Goal: Task Accomplishment & Management: Complete application form

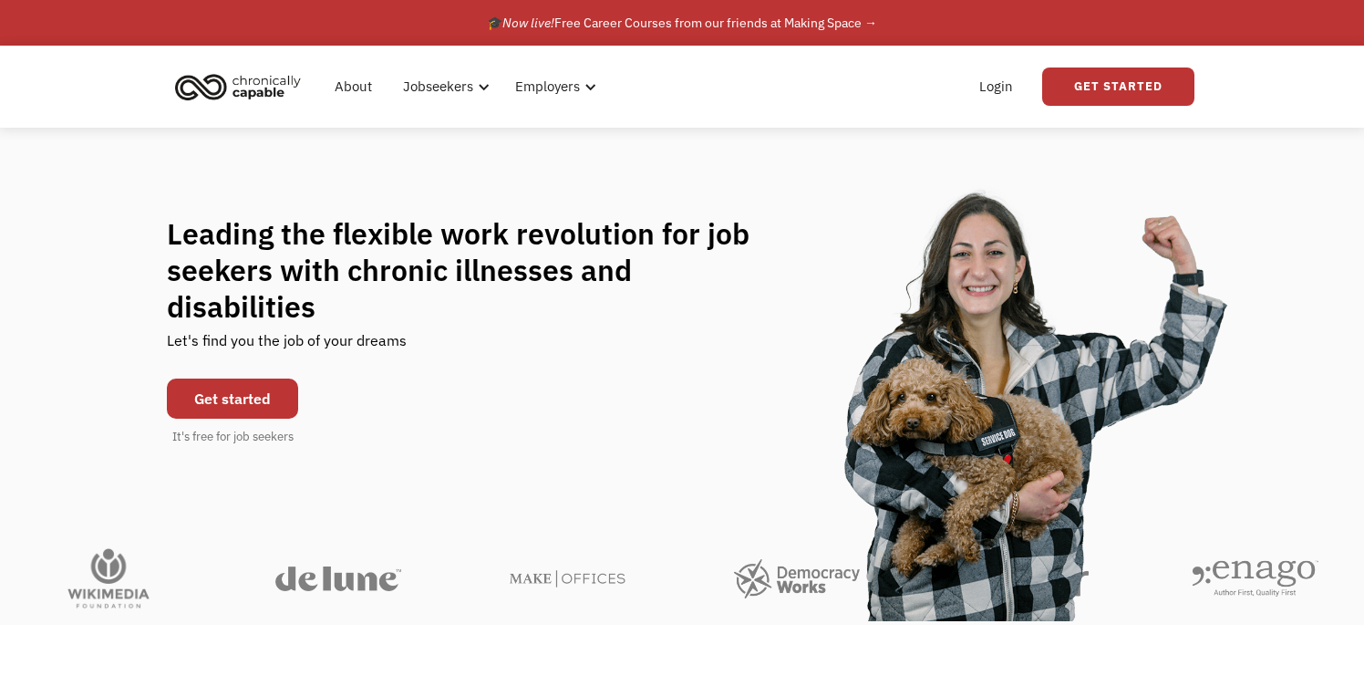
click at [264, 378] on link "Get started" at bounding box center [232, 398] width 131 height 40
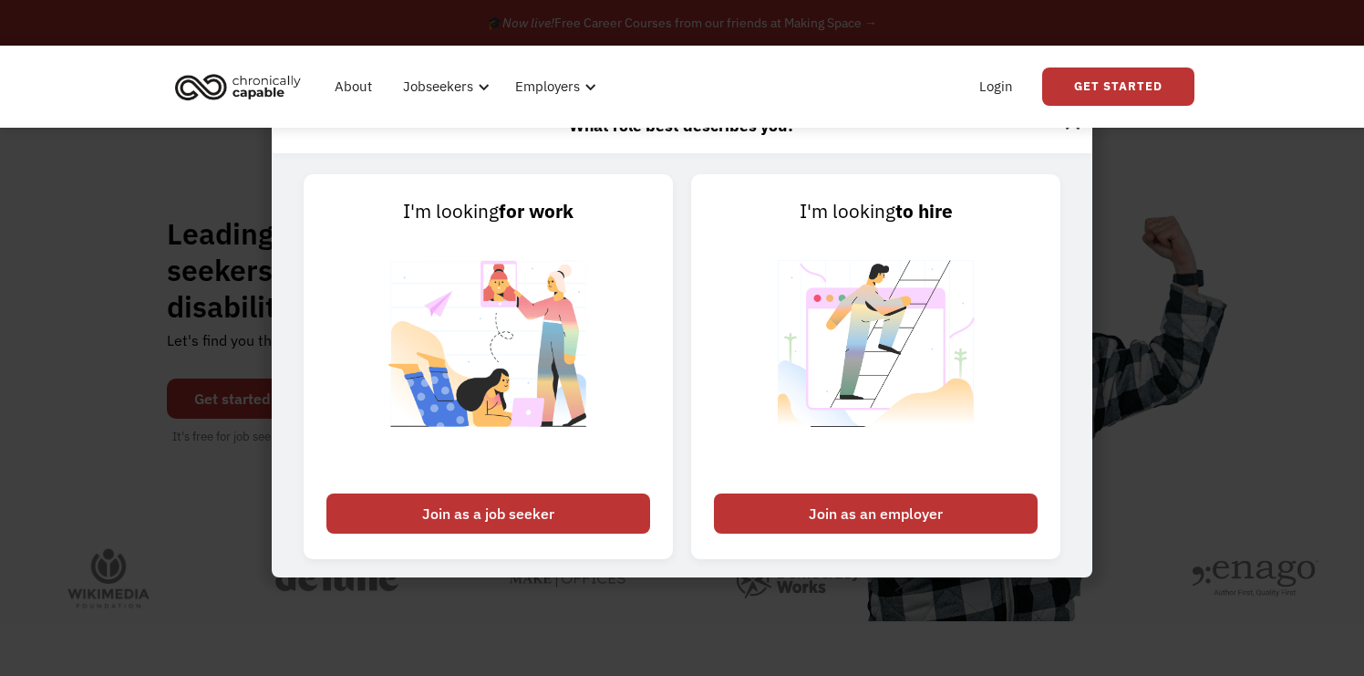
click at [858, 55] on div "About Jobseekers info About our platform Our services verified_user Our employe…" at bounding box center [682, 87] width 1025 height 82
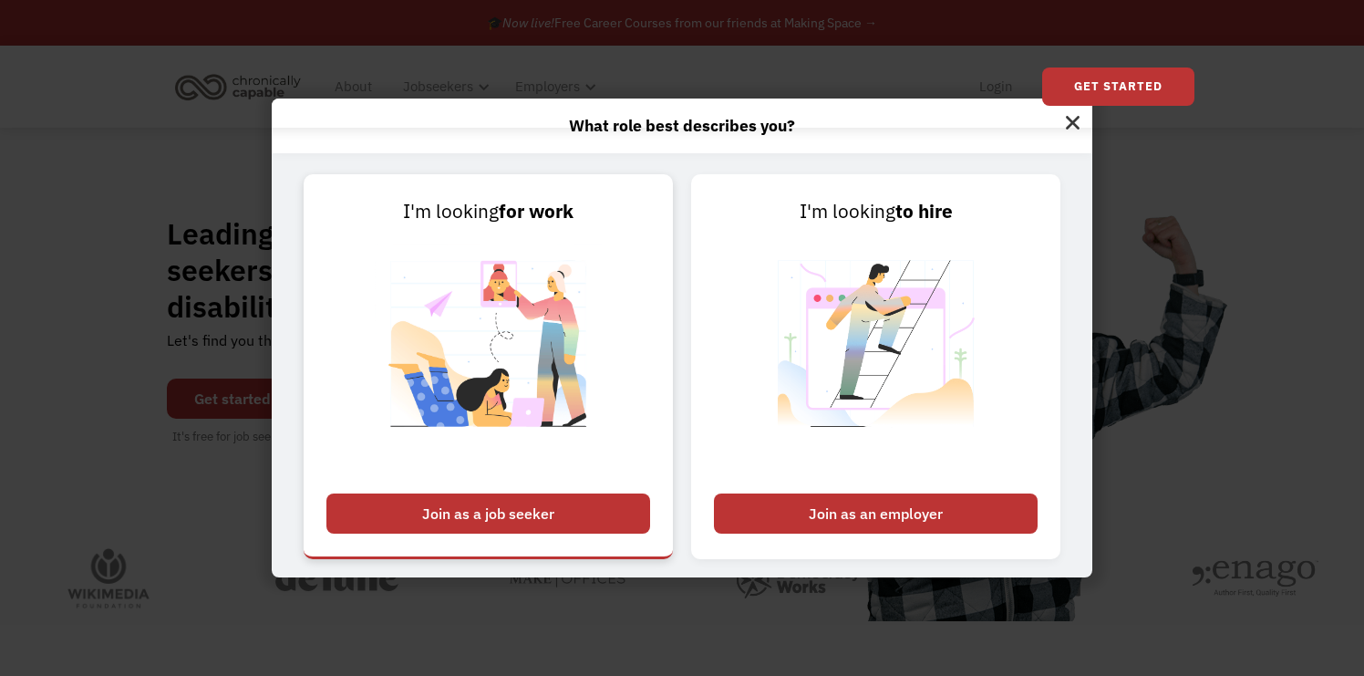
click at [577, 514] on div "Join as a job seeker" at bounding box center [488, 513] width 324 height 40
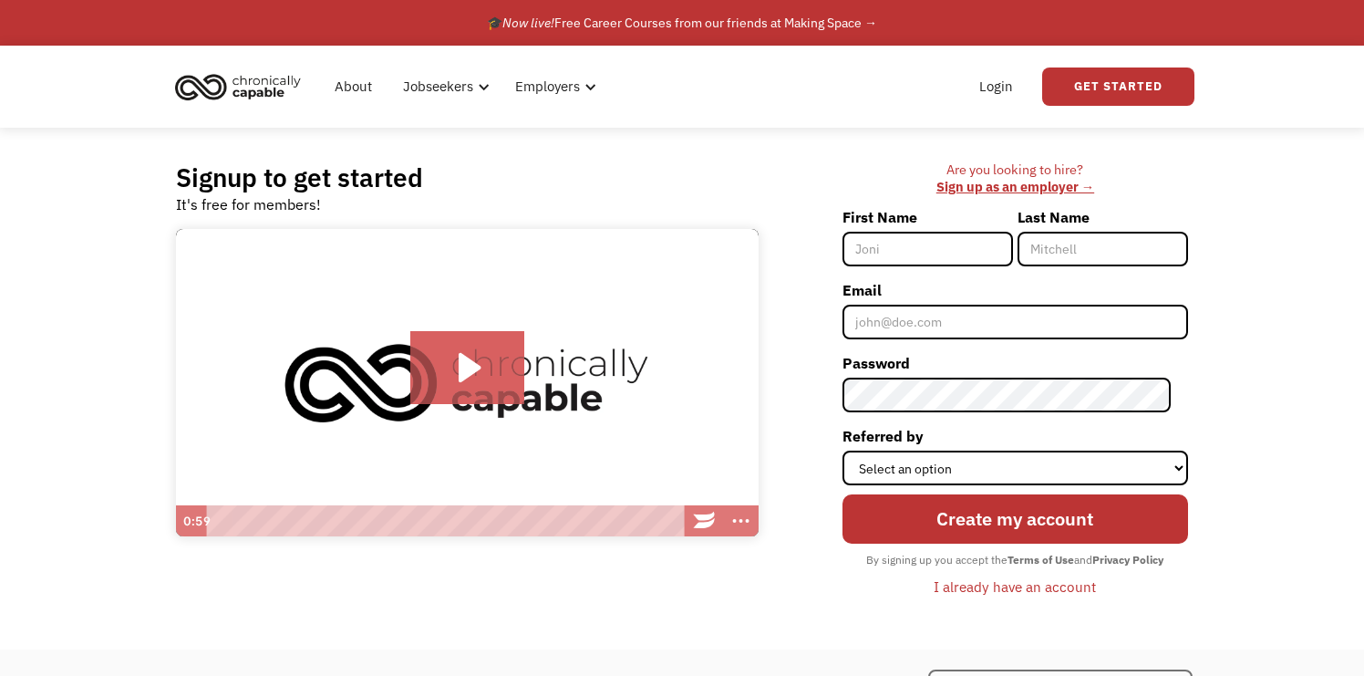
click at [964, 252] on input "First Name" at bounding box center [928, 249] width 171 height 35
type input "[PERSON_NAME]"
type input "Alkadi"
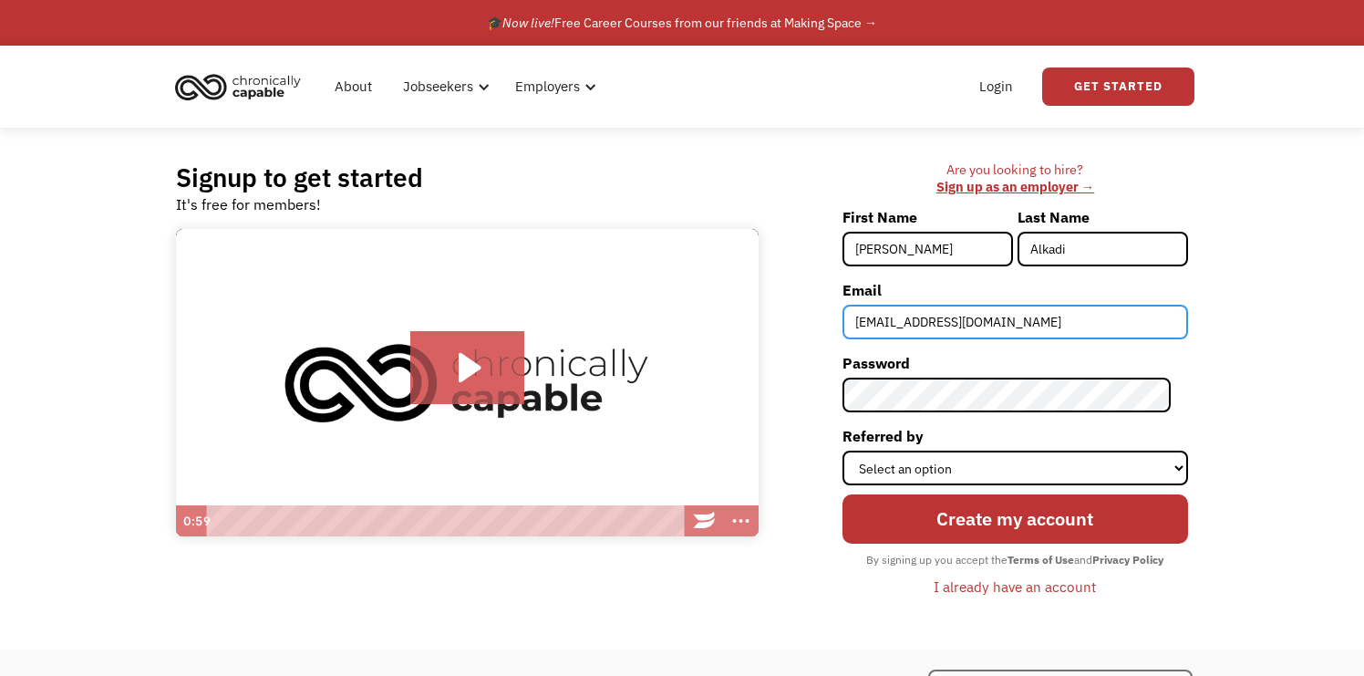
type input "hannahalkadi@gmail.com"
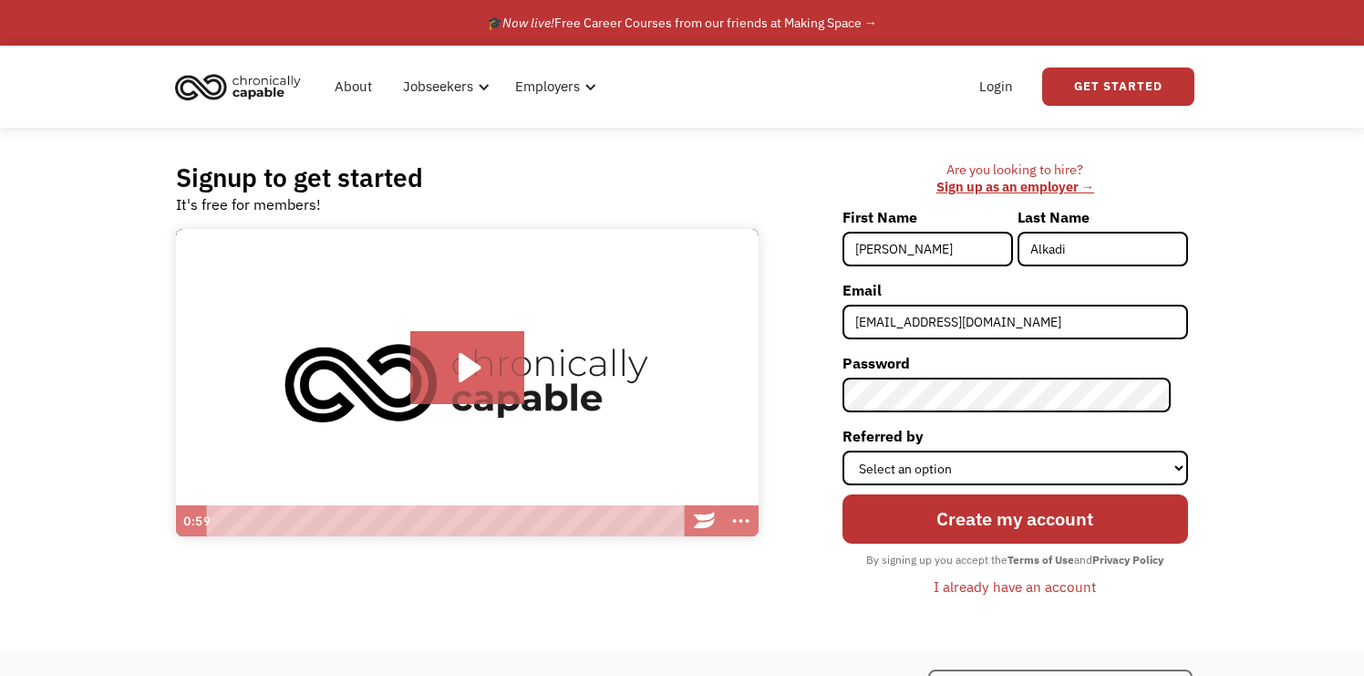
click at [807, 366] on div "Are you looking to hire? ‍ Sign up as an employer → First Name Hannah Last Name…" at bounding box center [982, 388] width 411 height 454
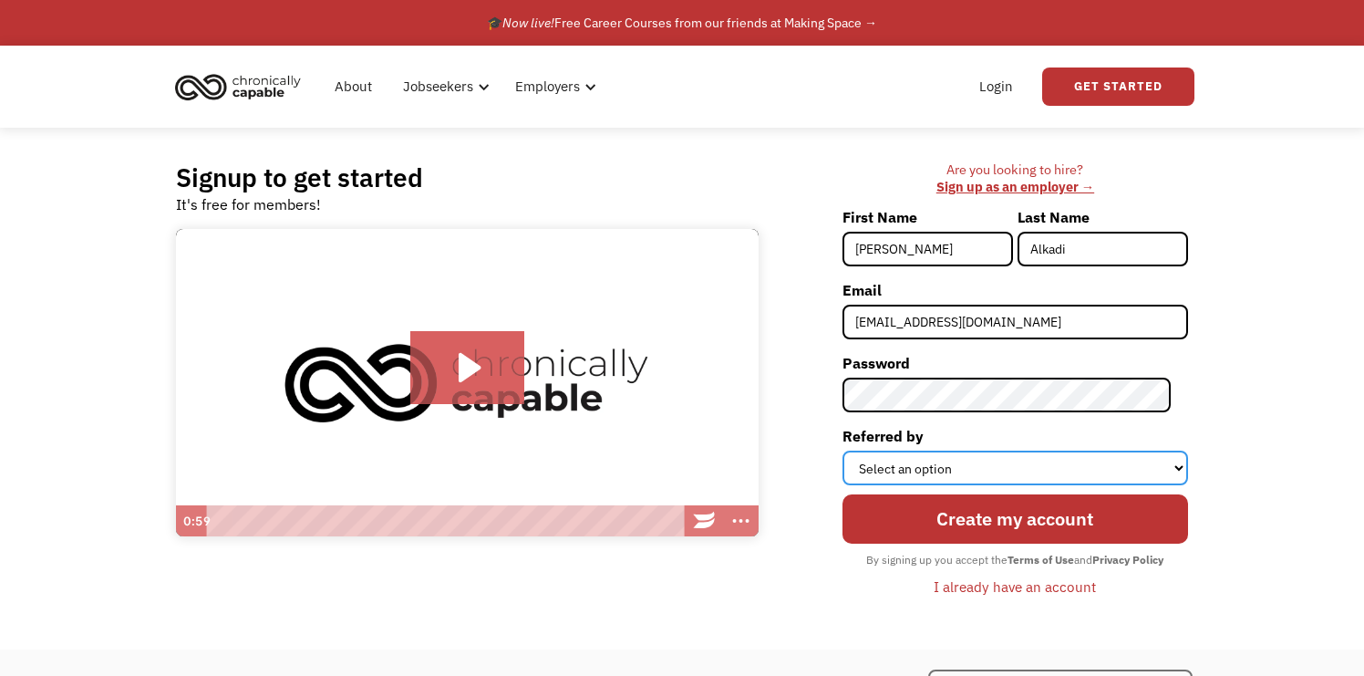
click at [925, 468] on select "Select an option Instagram Facebook Twitter Search Engine News Article Word of …" at bounding box center [1016, 467] width 346 height 35
select select "Other"
click at [859, 450] on select "Select an option Instagram Facebook Twitter Search Engine News Article Word of …" at bounding box center [1016, 467] width 346 height 35
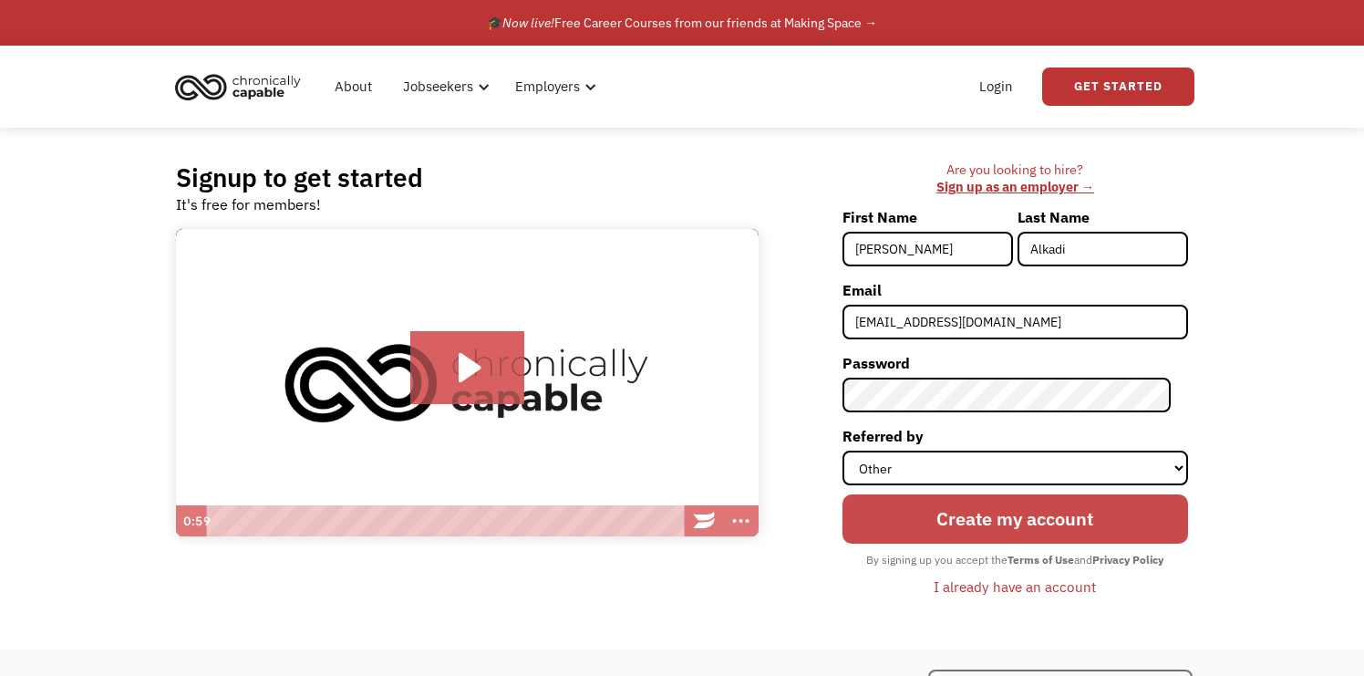
click at [1029, 515] on input "Create my account" at bounding box center [1016, 518] width 346 height 49
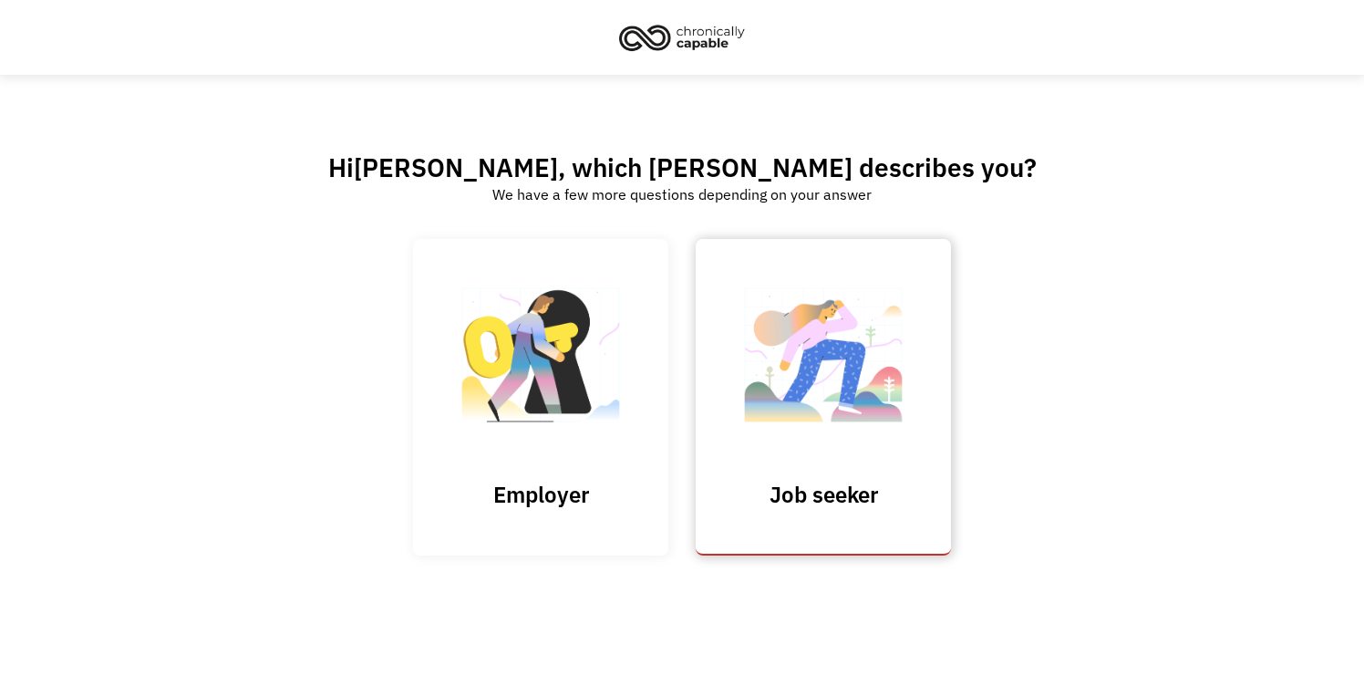
click at [863, 407] on img at bounding box center [823, 364] width 182 height 178
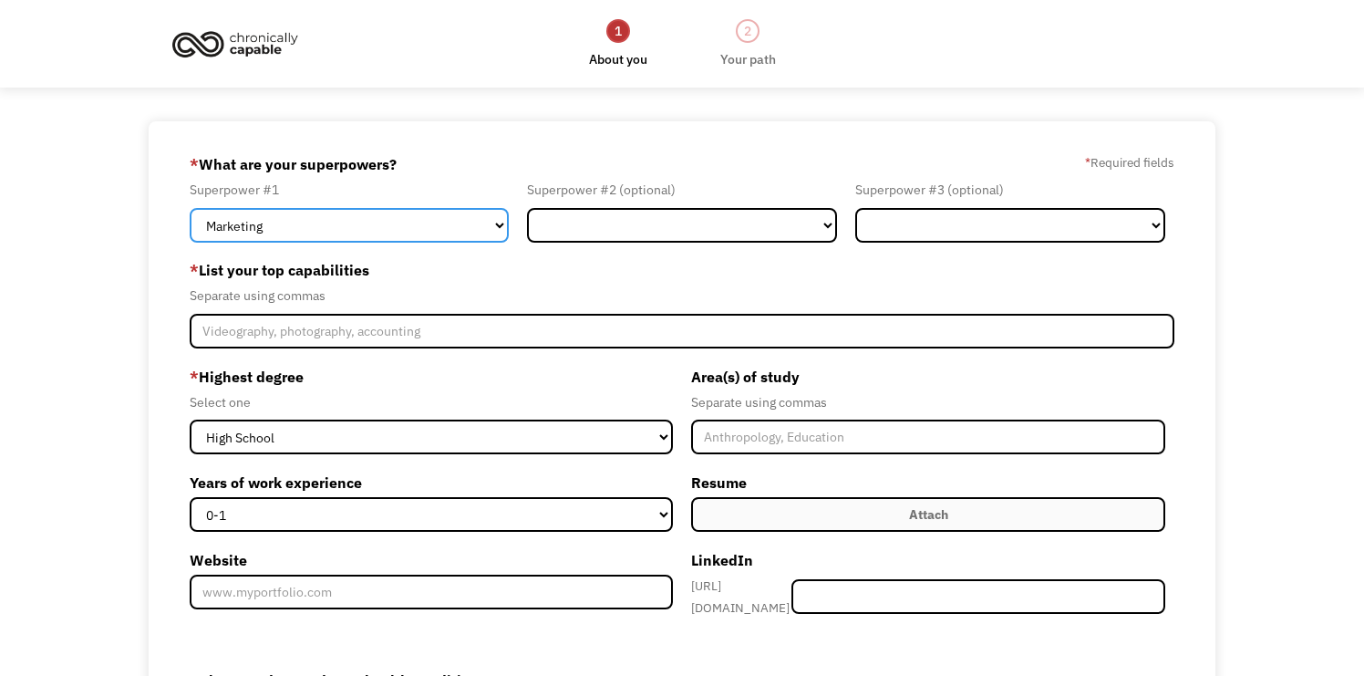
click at [450, 232] on select "Marketing Human Resources Finance Technology Operations Sales Industrial & Manu…" at bounding box center [349, 225] width 319 height 35
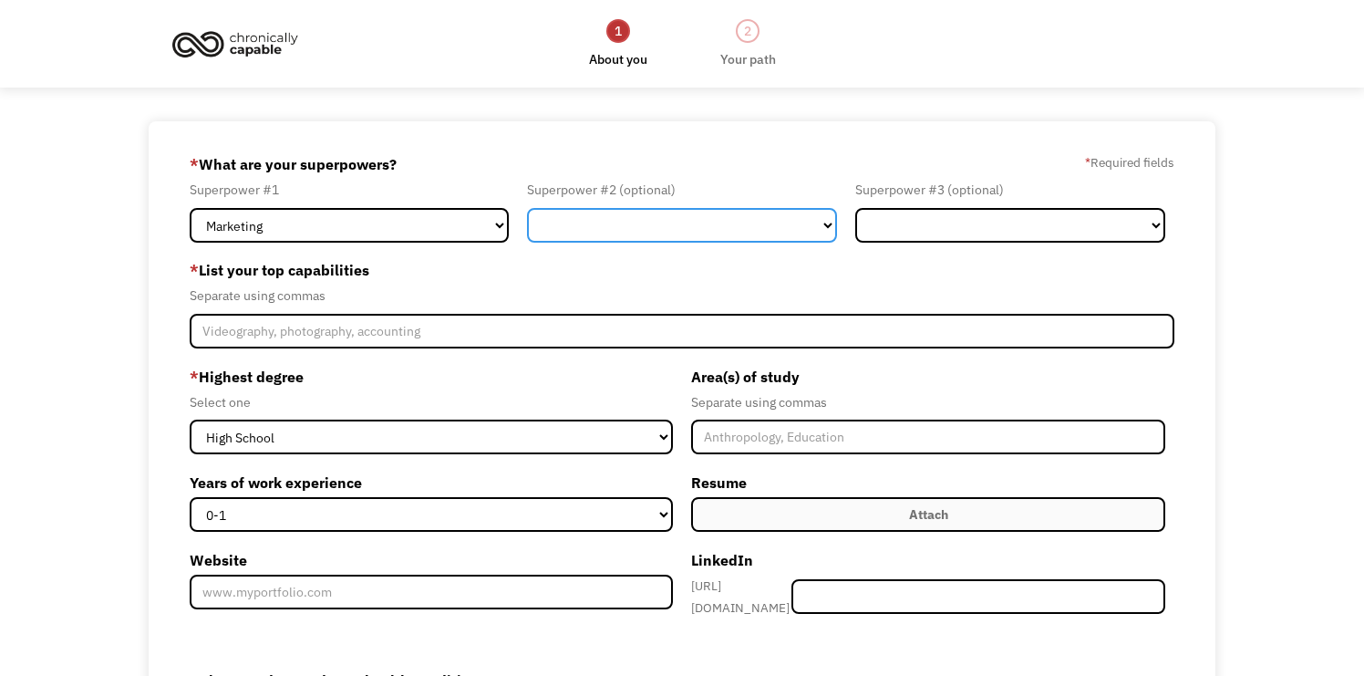
click at [599, 221] on select "Marketing Human Resources Finance Technology Operations Sales Industrial & Manu…" at bounding box center [682, 225] width 310 height 35
select select "Design"
click at [527, 208] on select "Marketing Human Resources Finance Technology Operations Sales Industrial & Manu…" at bounding box center [682, 225] width 310 height 35
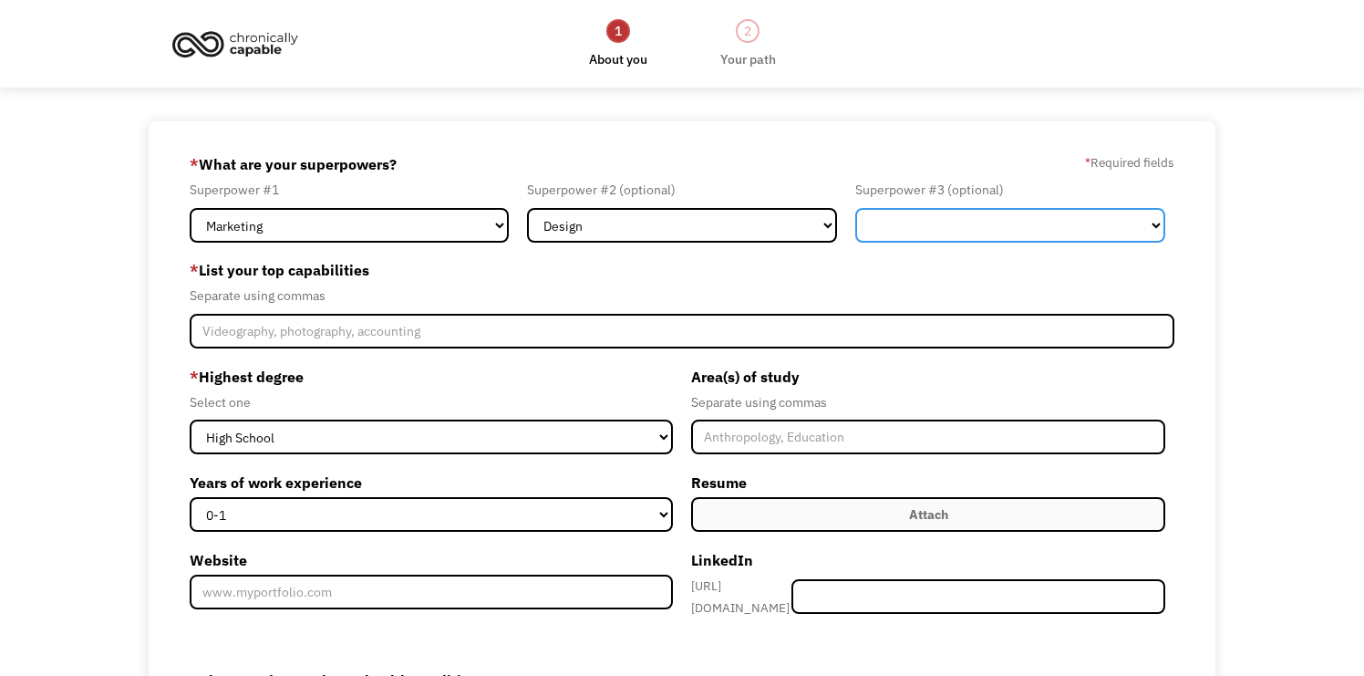
click at [924, 222] on select "Marketing Human Resources Finance Technology Operations Sales Industrial & Manu…" at bounding box center [1010, 225] width 310 height 35
select select "Administration"
click at [855, 208] on select "Marketing Human Resources Finance Technology Operations Sales Industrial & Manu…" at bounding box center [1010, 225] width 310 height 35
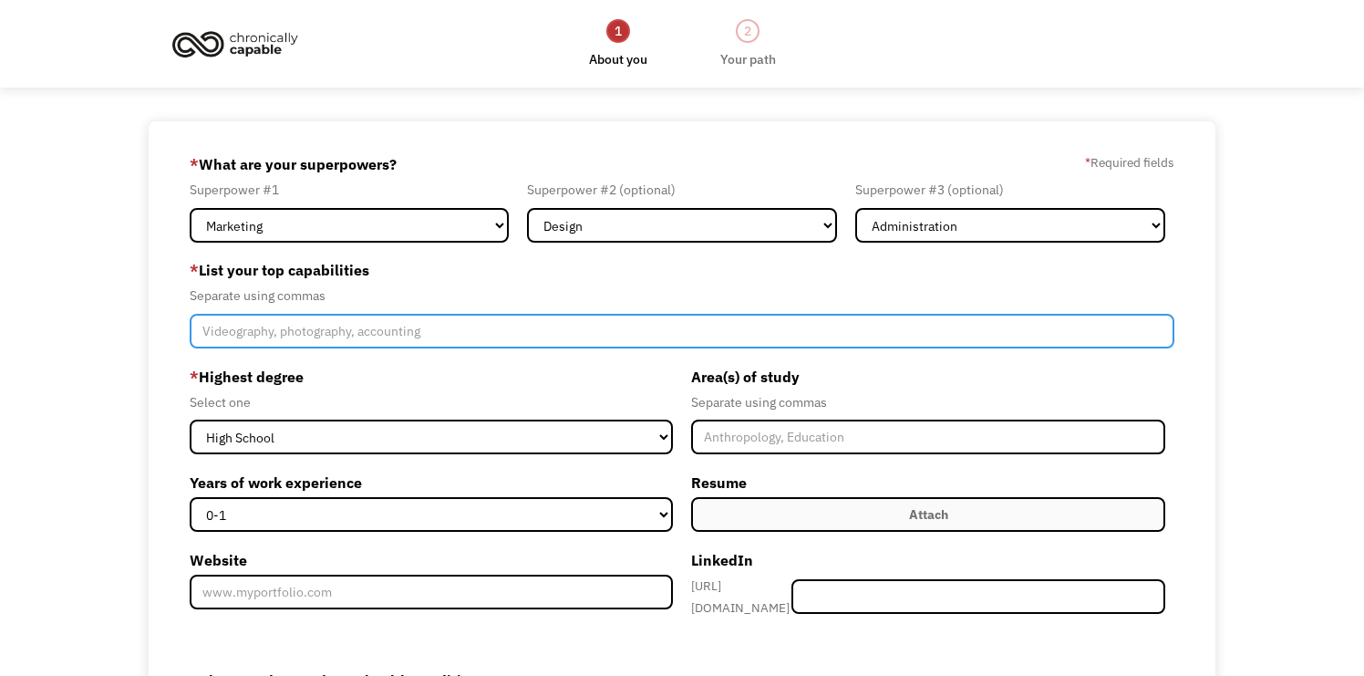
click at [408, 342] on input "Member-Create-Step1" at bounding box center [682, 331] width 985 height 35
click at [284, 330] on input "Social media, video editing, graphic design, writing" at bounding box center [682, 331] width 985 height 35
click at [286, 333] on input "Social media, writing, video editing, graphic design," at bounding box center [682, 331] width 985 height 35
type input "Editing, writing, social media, video editing, graphic design,"
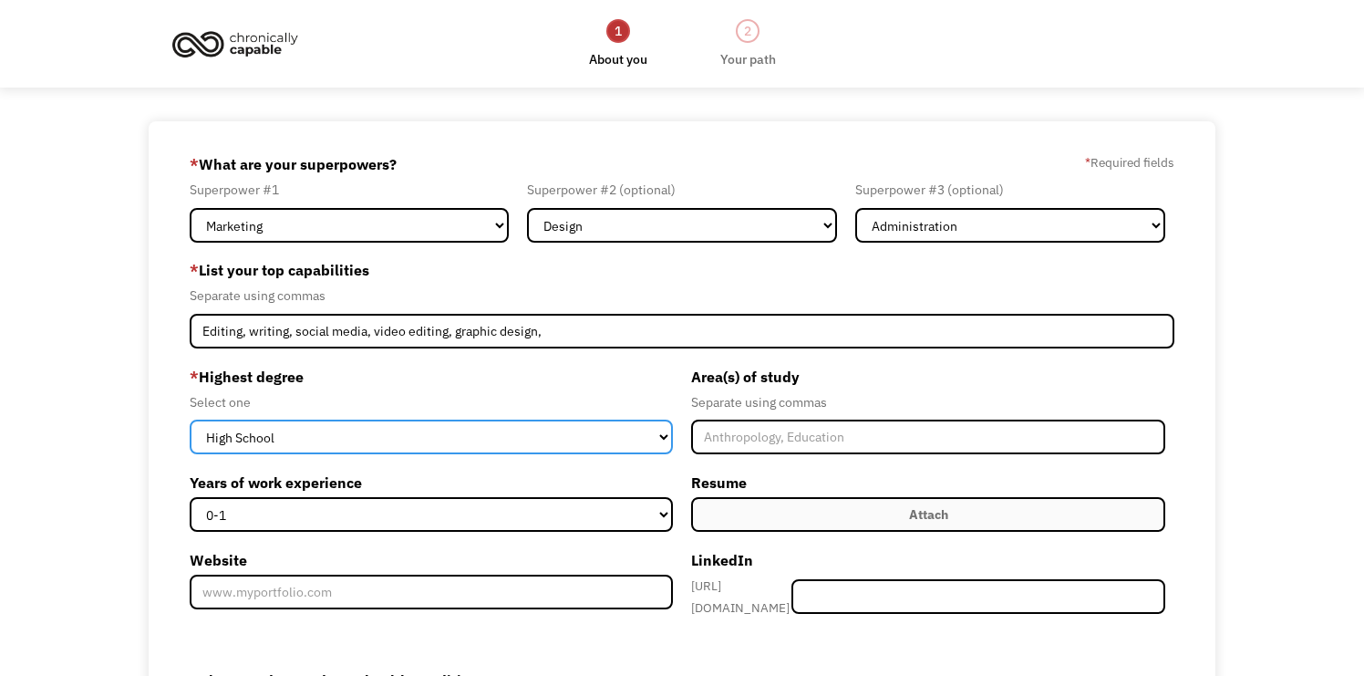
click at [495, 442] on select "High School Associates Bachelors Master's PhD" at bounding box center [431, 436] width 483 height 35
click at [190, 419] on select "High School Associates Bachelors Master's PhD" at bounding box center [431, 436] width 483 height 35
click at [475, 451] on select "High School Associates Bachelors Master's PhD" at bounding box center [431, 436] width 483 height 35
select select "bachelors"
click at [190, 419] on select "High School Associates Bachelors Master's PhD" at bounding box center [431, 436] width 483 height 35
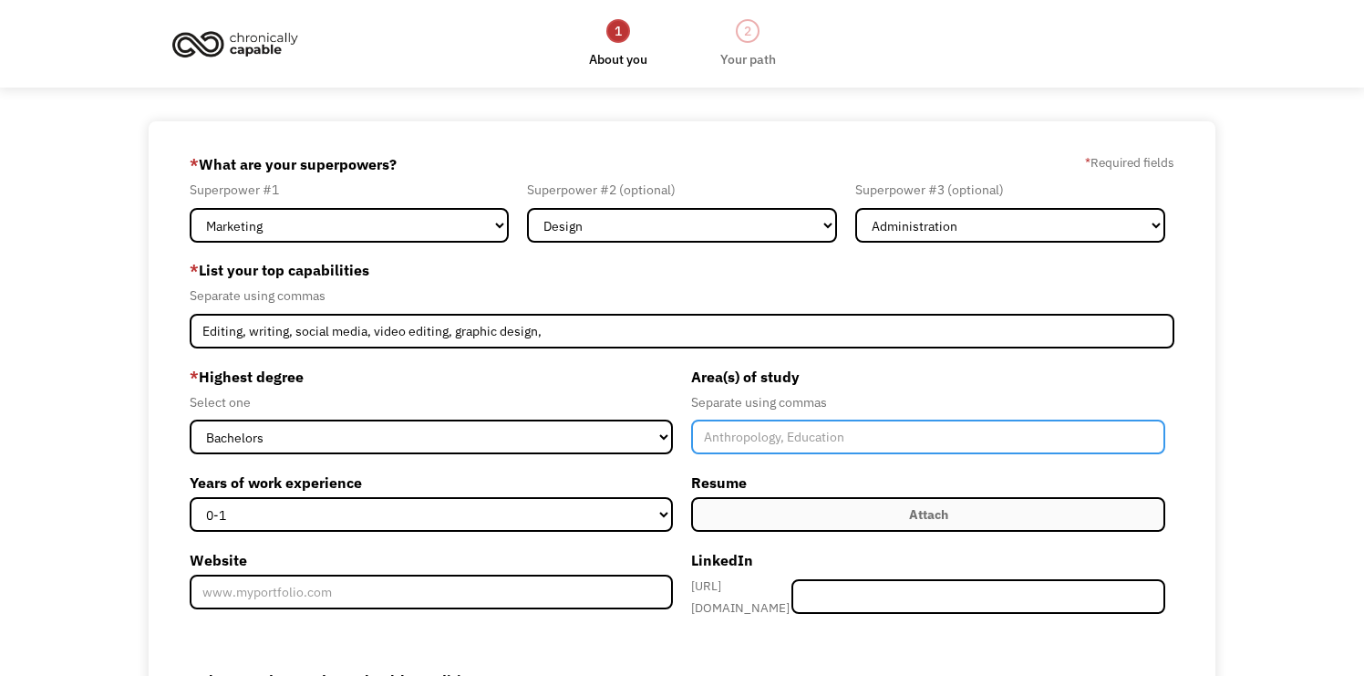
click at [801, 430] on input "Member-Create-Step1" at bounding box center [928, 436] width 474 height 35
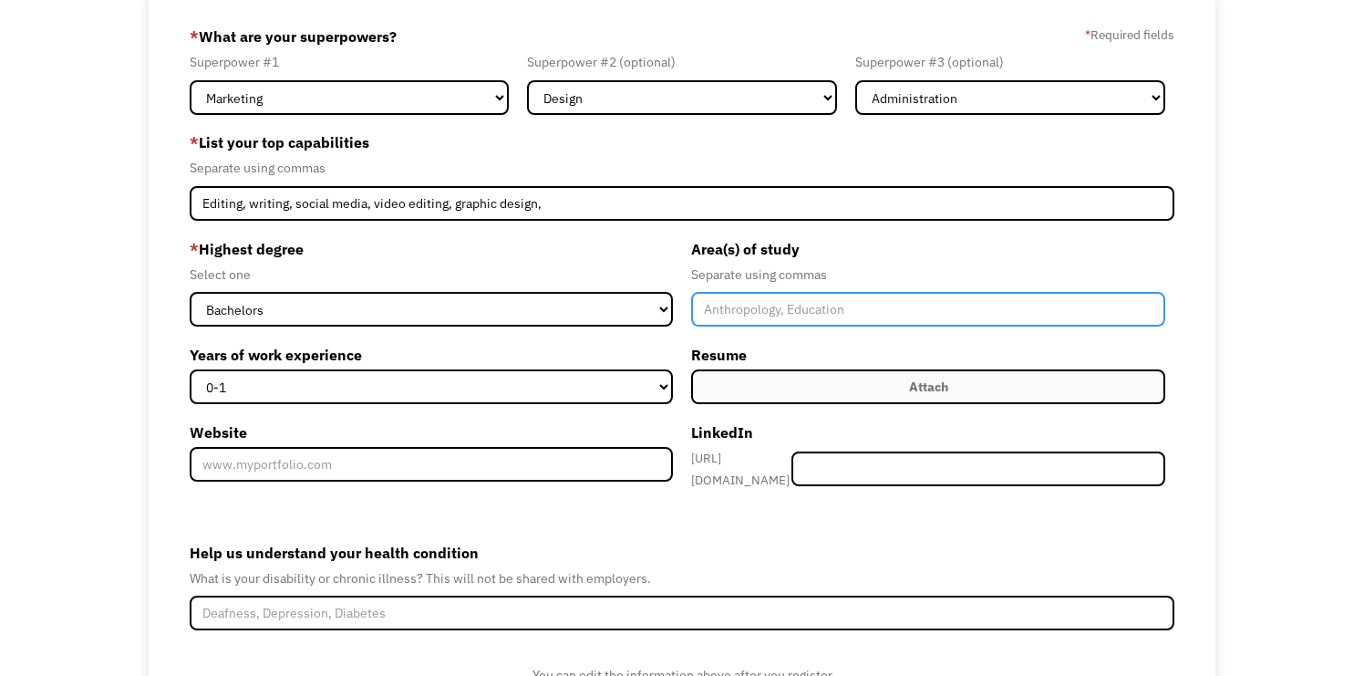
scroll to position [194, 0]
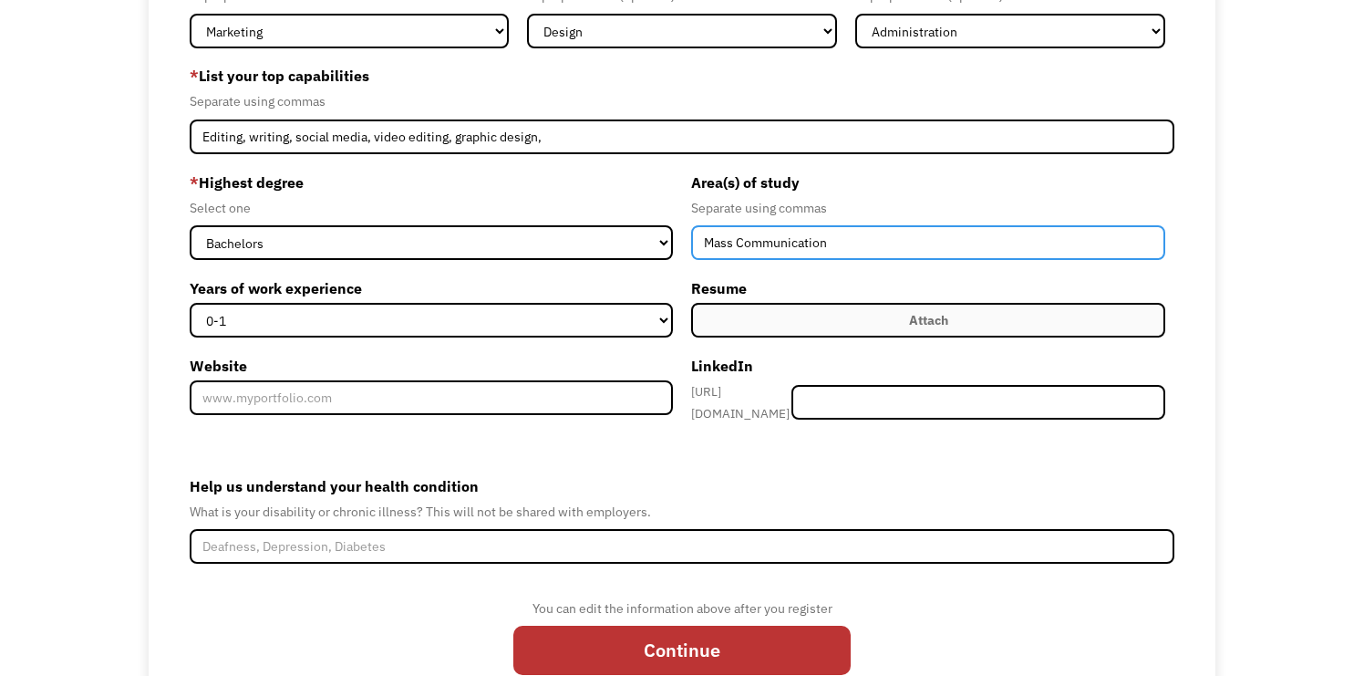
type input "Mass Communication"
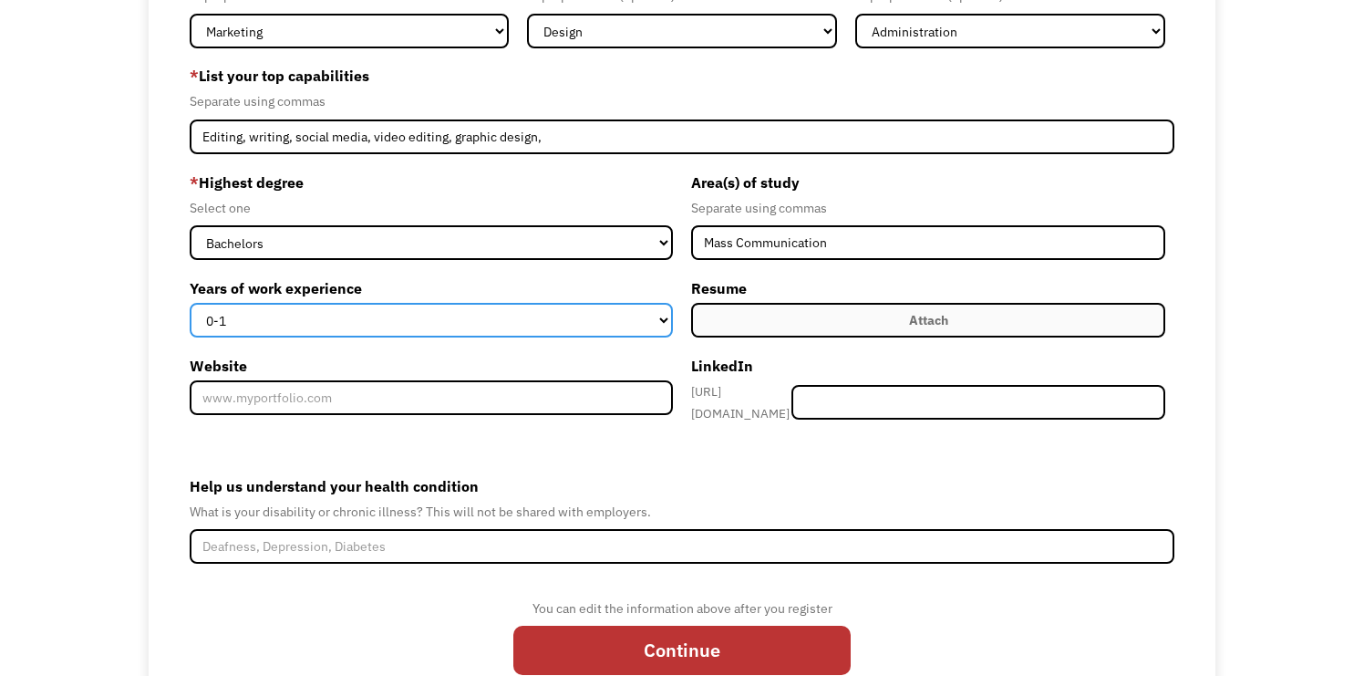
click at [543, 330] on select "0-1 2-4 5-10 11-15 15+" at bounding box center [431, 320] width 483 height 35
select select "11-15"
click at [190, 303] on select "0-1 2-4 5-10 11-15 15+" at bounding box center [431, 320] width 483 height 35
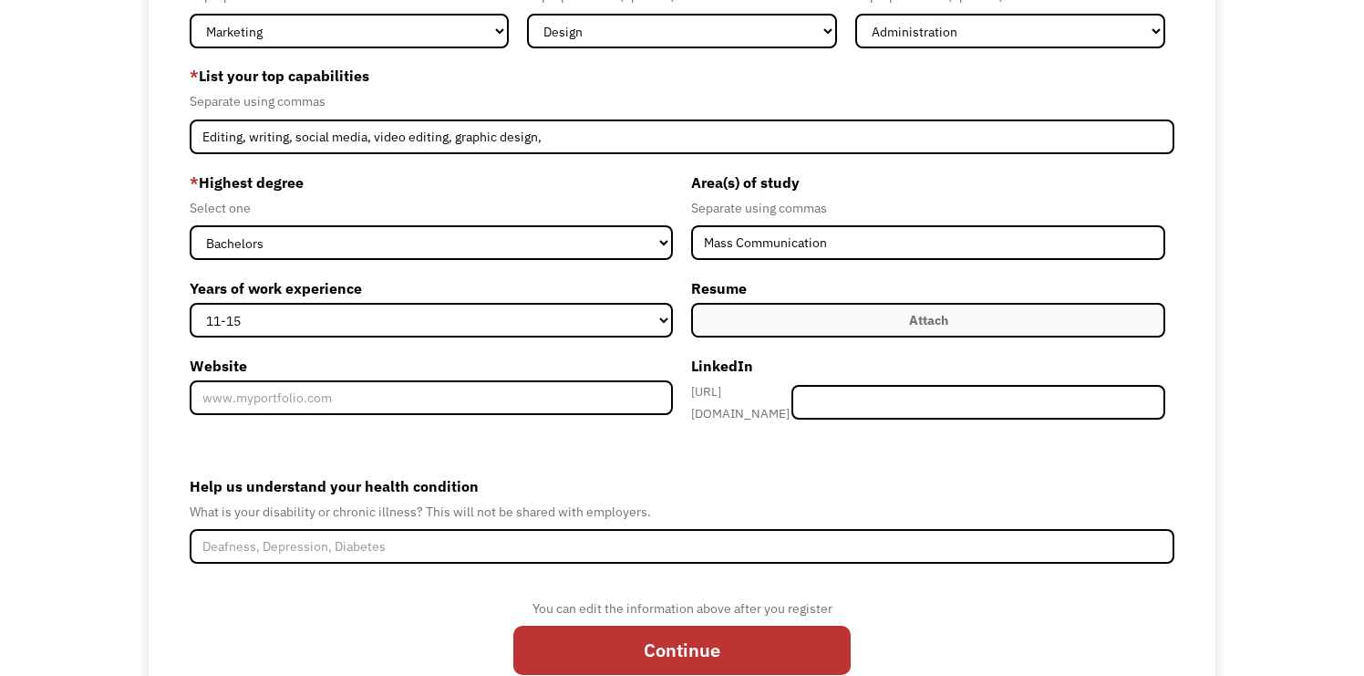
click at [813, 312] on label "Attach" at bounding box center [928, 320] width 474 height 35
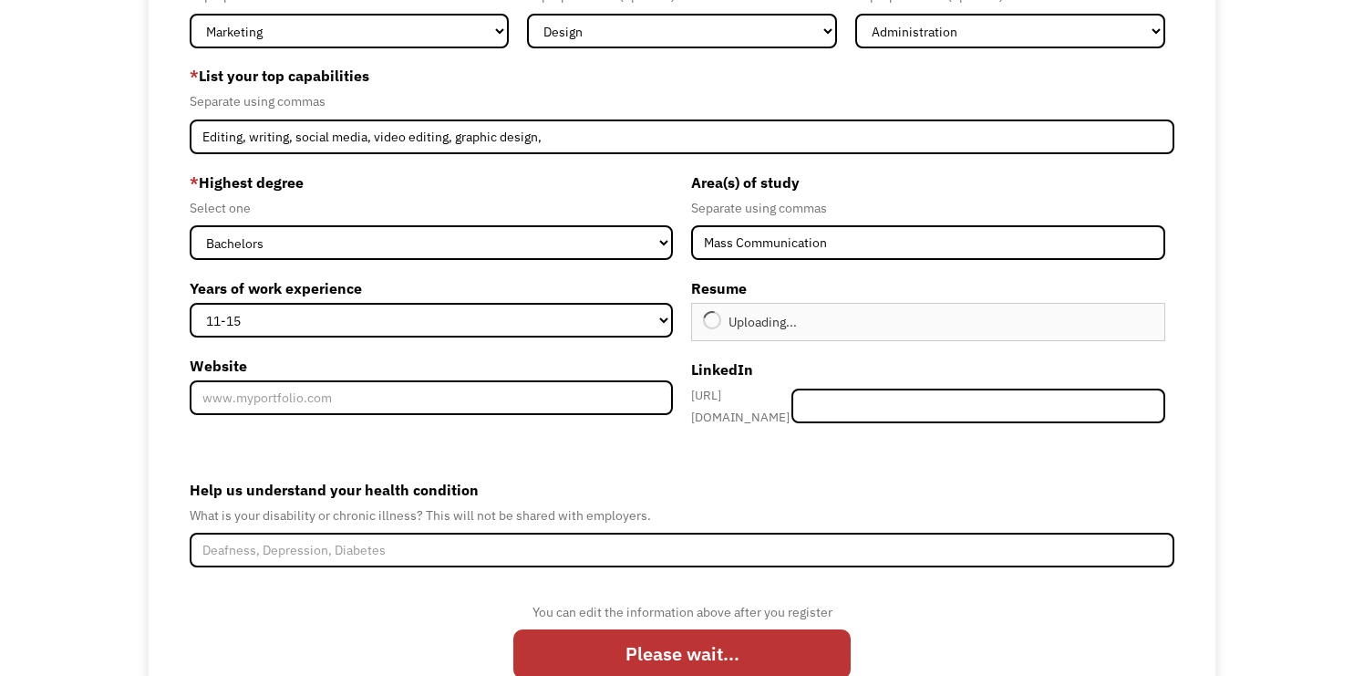
type input "Continue"
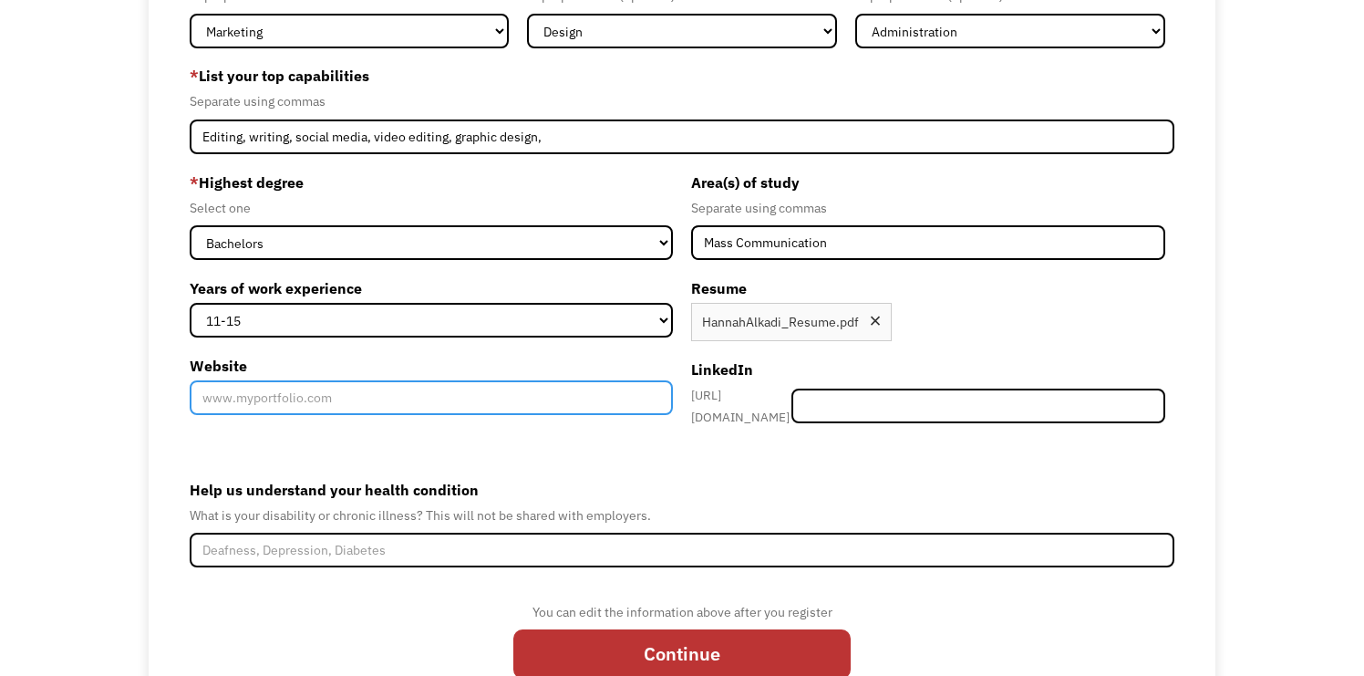
click at [569, 404] on input "Website" at bounding box center [431, 397] width 483 height 35
paste input "[URL][DOMAIN_NAME]"
type input "[URL][DOMAIN_NAME]"
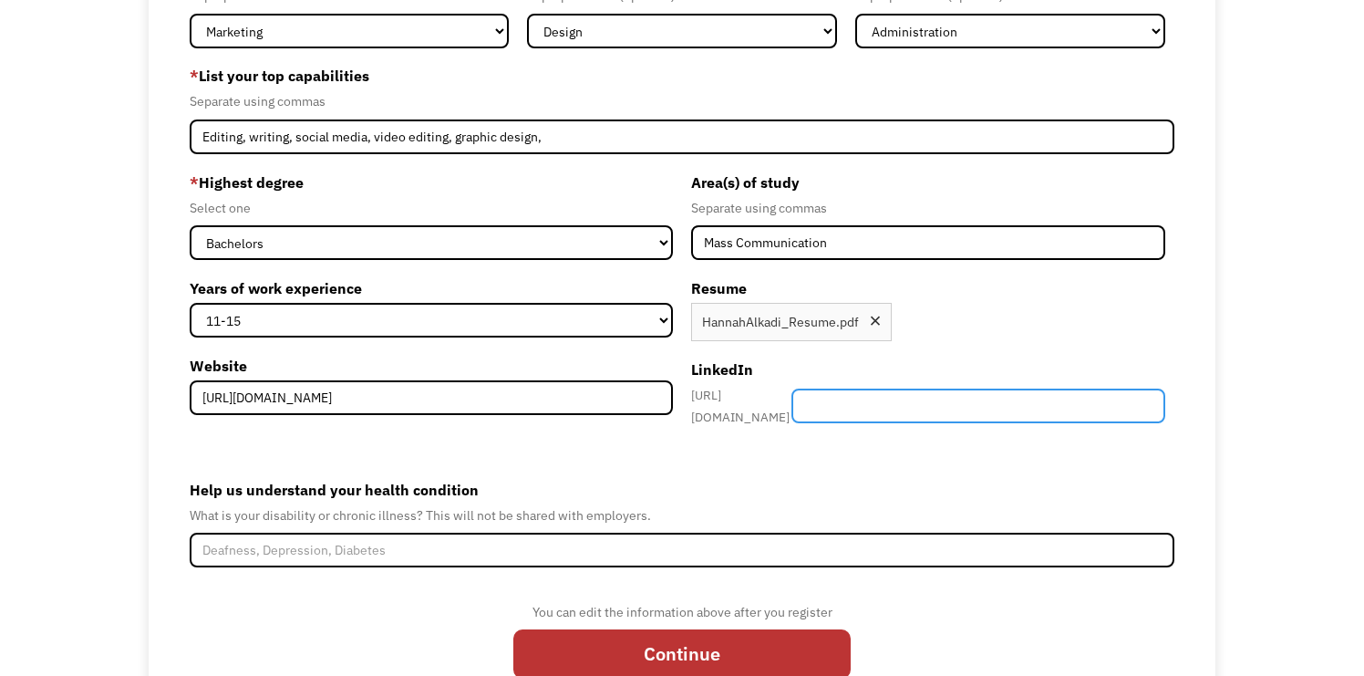
click at [944, 407] on input "Member-Create-Step1" at bounding box center [978, 405] width 375 height 35
type input "hannahalkadi"
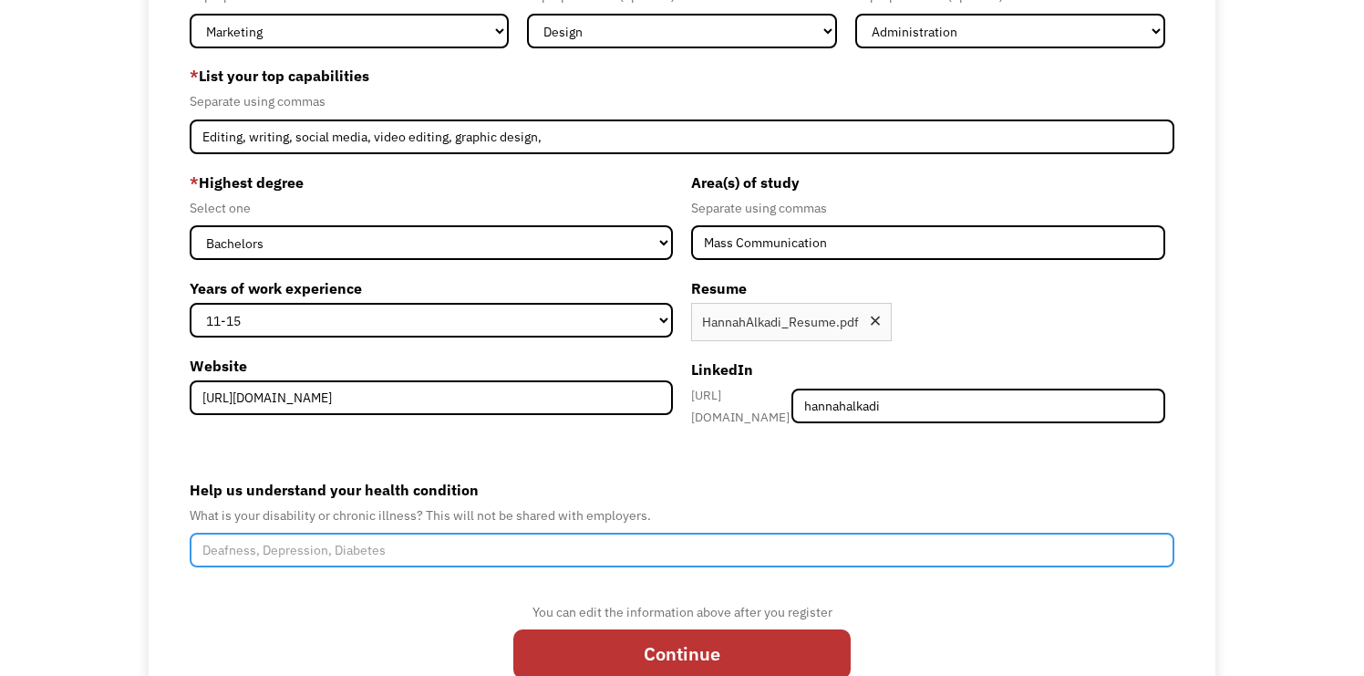
click at [754, 533] on input "Help us understand your health condition" at bounding box center [682, 550] width 985 height 35
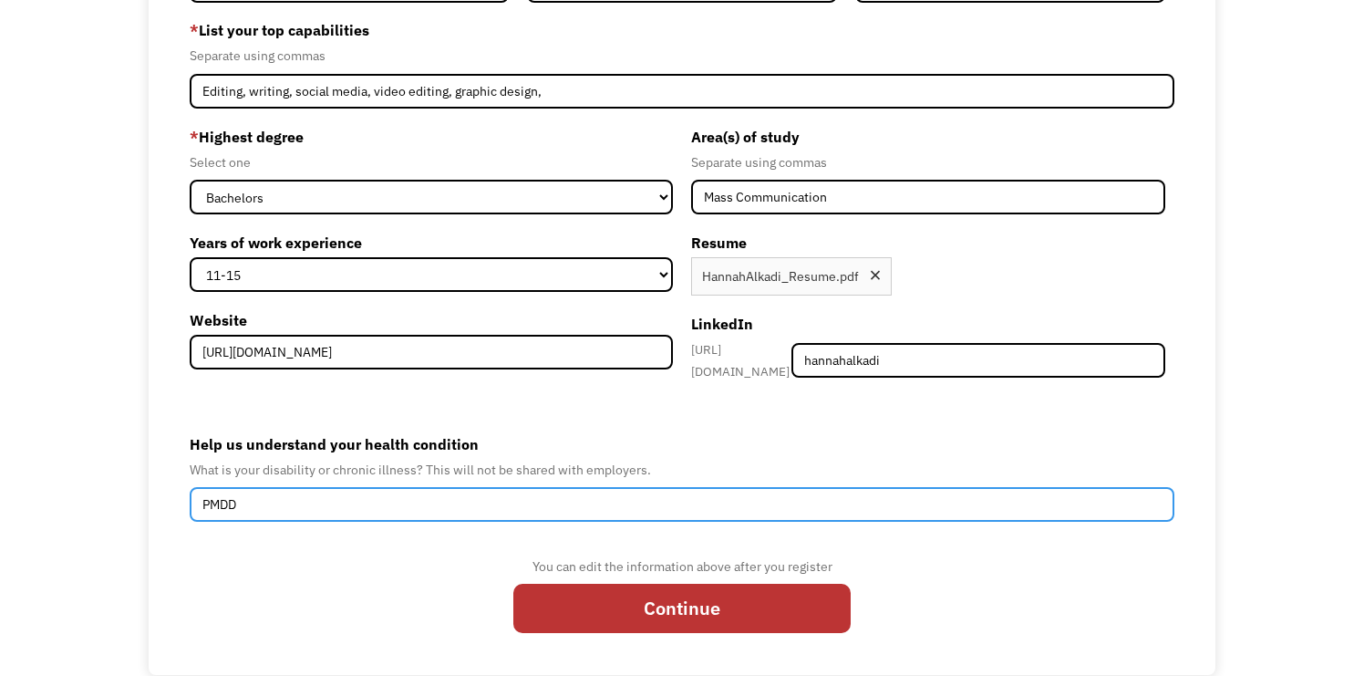
scroll to position [264, 0]
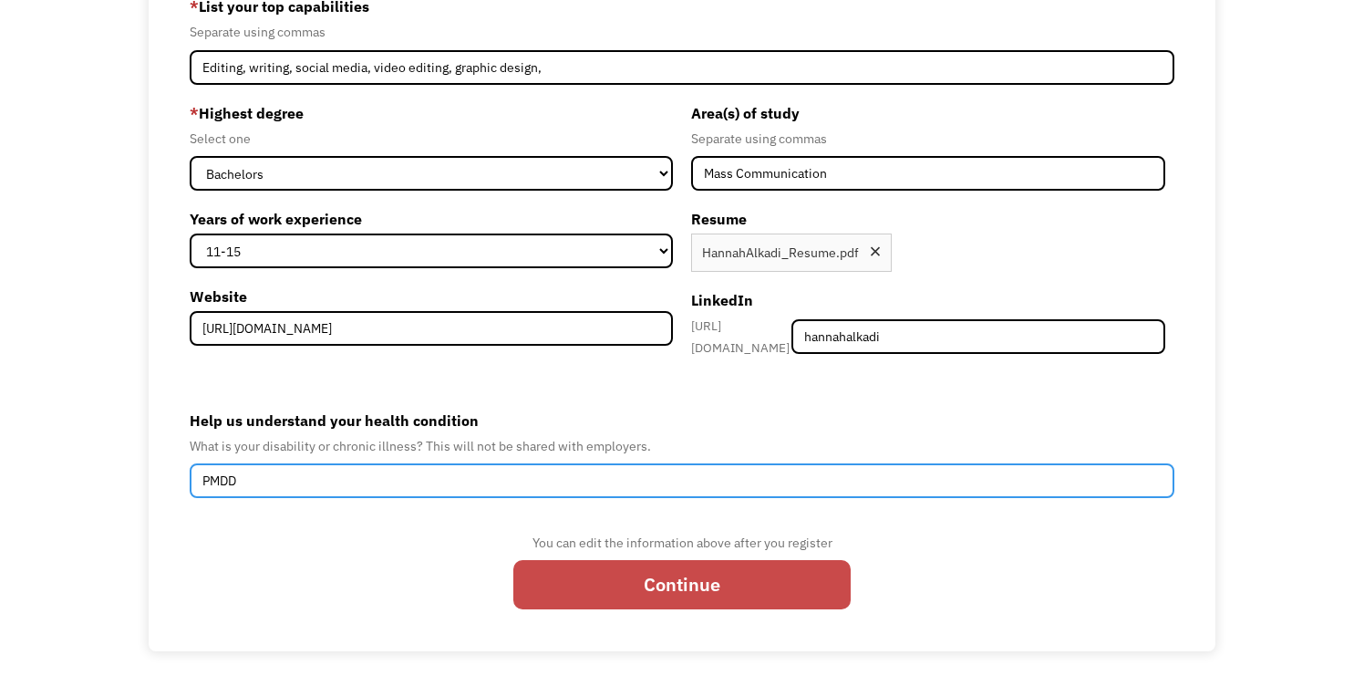
type input "PMDD"
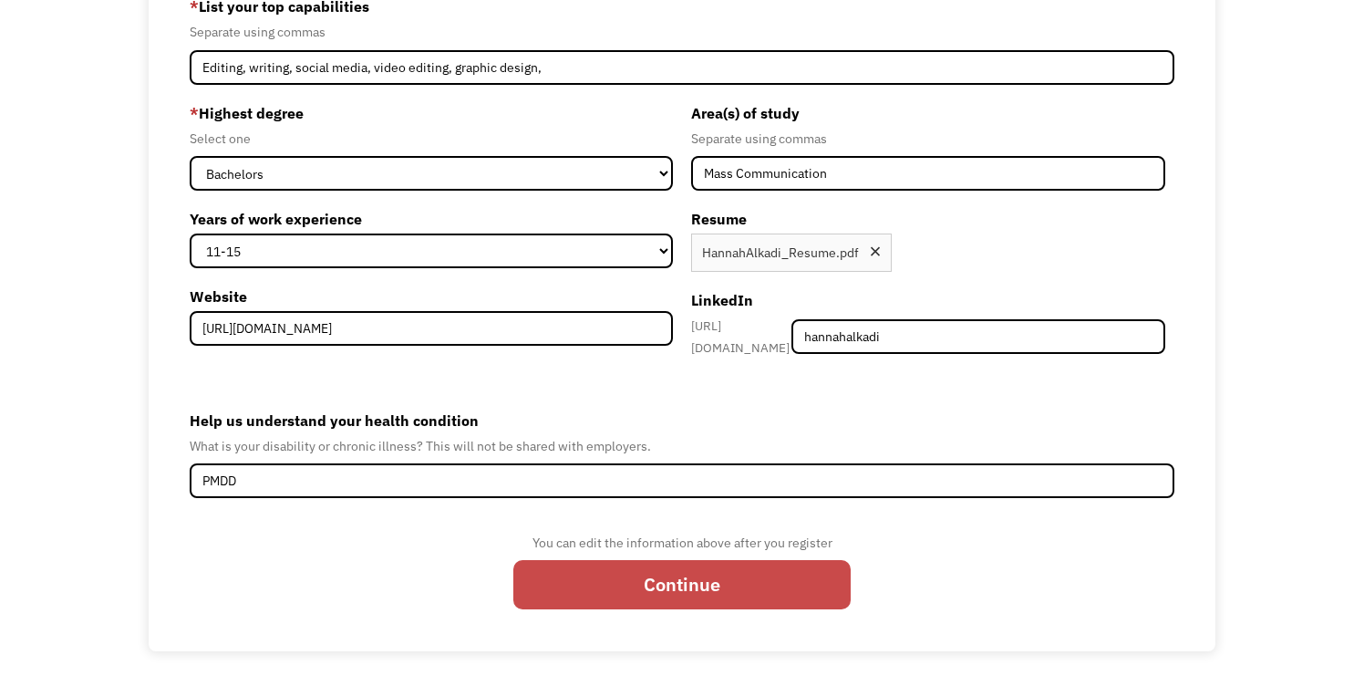
click at [760, 569] on input "Continue" at bounding box center [681, 584] width 337 height 49
type input "Please wait..."
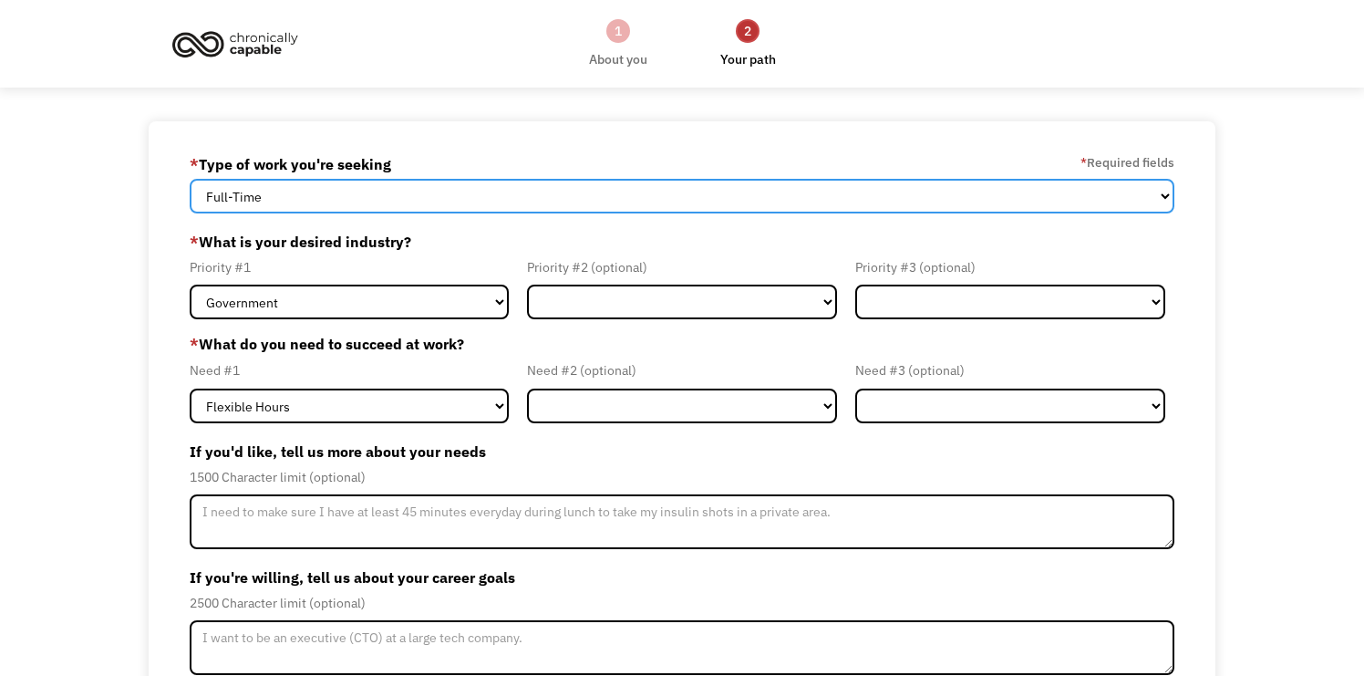
click at [553, 213] on select "Full-Time Part-Time Both Full-Time and Part-Time" at bounding box center [682, 196] width 985 height 35
select select "Both Full-Time and Part-Time"
click at [190, 179] on select "Full-Time Part-Time Both Full-Time and Part-Time" at bounding box center [682, 196] width 985 height 35
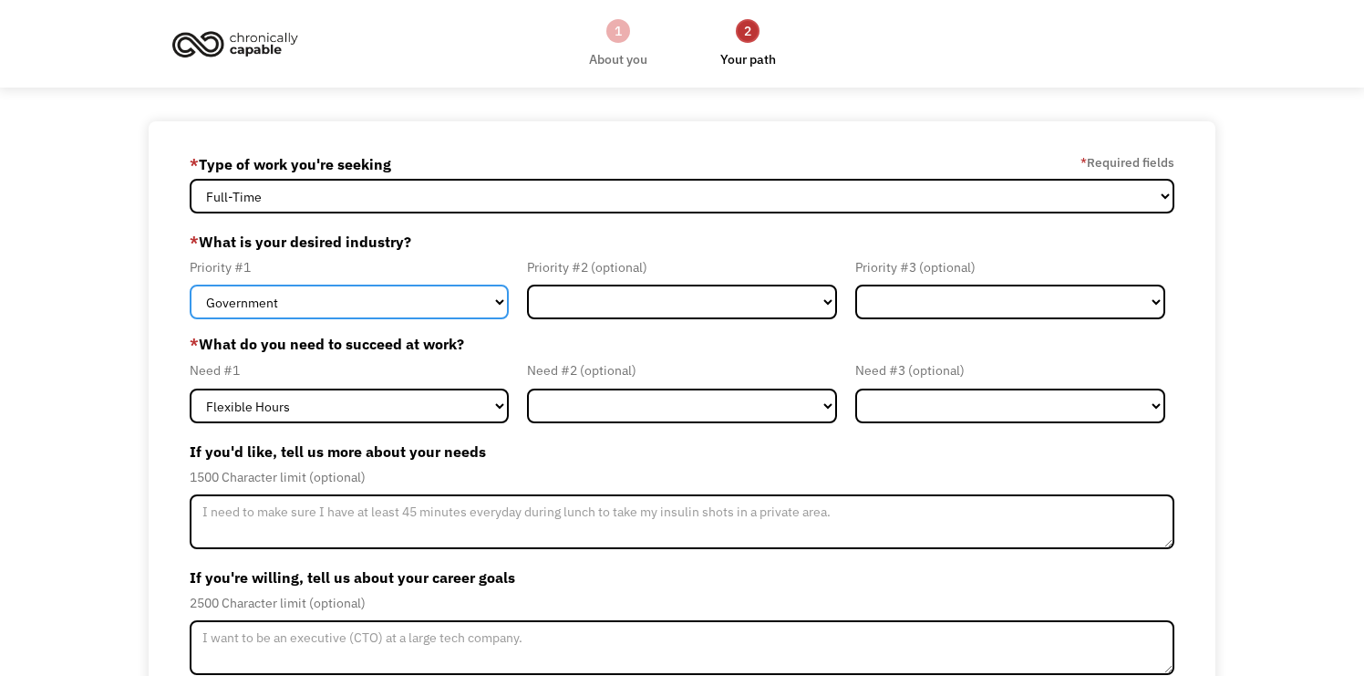
click at [450, 306] on select "Government Finance & Insurance Health & Social Care Tech & Engineering Creative…" at bounding box center [349, 301] width 319 height 35
select select "Creative & Design"
click at [190, 284] on select "Government Finance & Insurance Health & Social Care Tech & Engineering Creative…" at bounding box center [349, 301] width 319 height 35
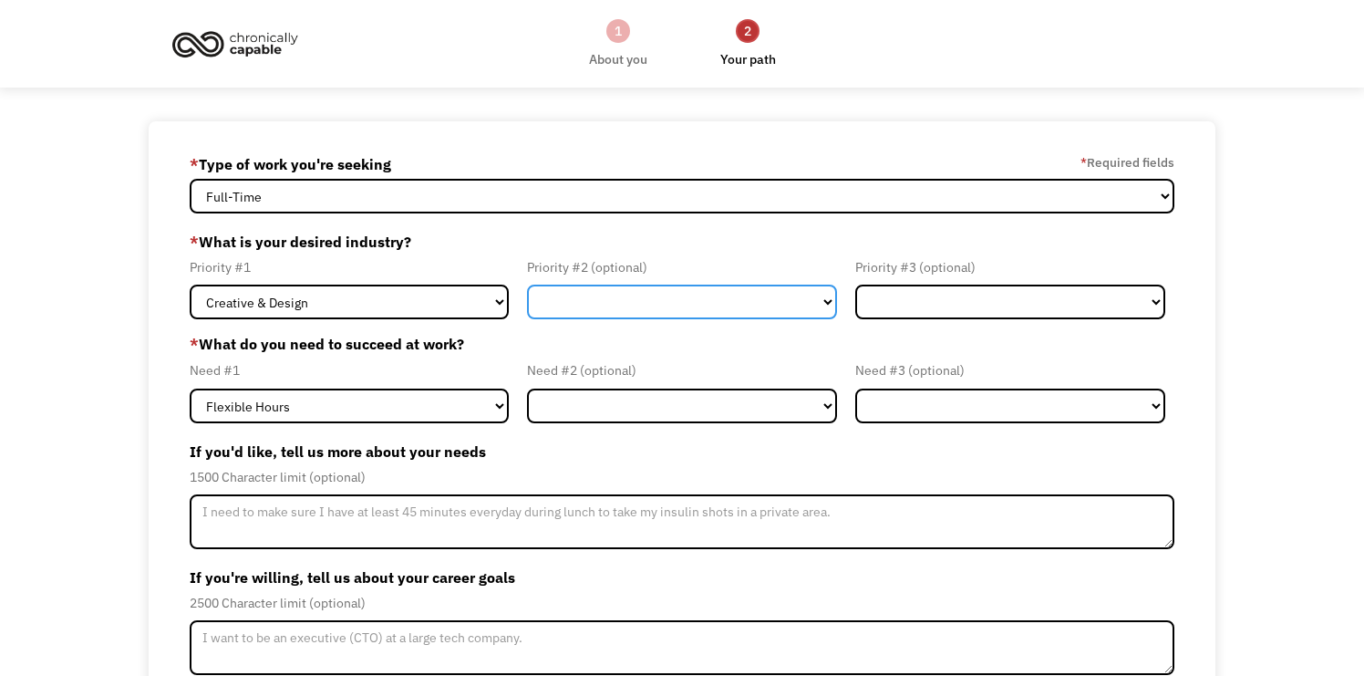
click at [635, 304] on select "Government Finance & Insurance Health & Social Care Tech & Engineering Creative…" at bounding box center [682, 301] width 310 height 35
select select "Education"
click at [527, 284] on select "Government Finance & Insurance Health & Social Care Tech & Engineering Creative…" at bounding box center [682, 301] width 310 height 35
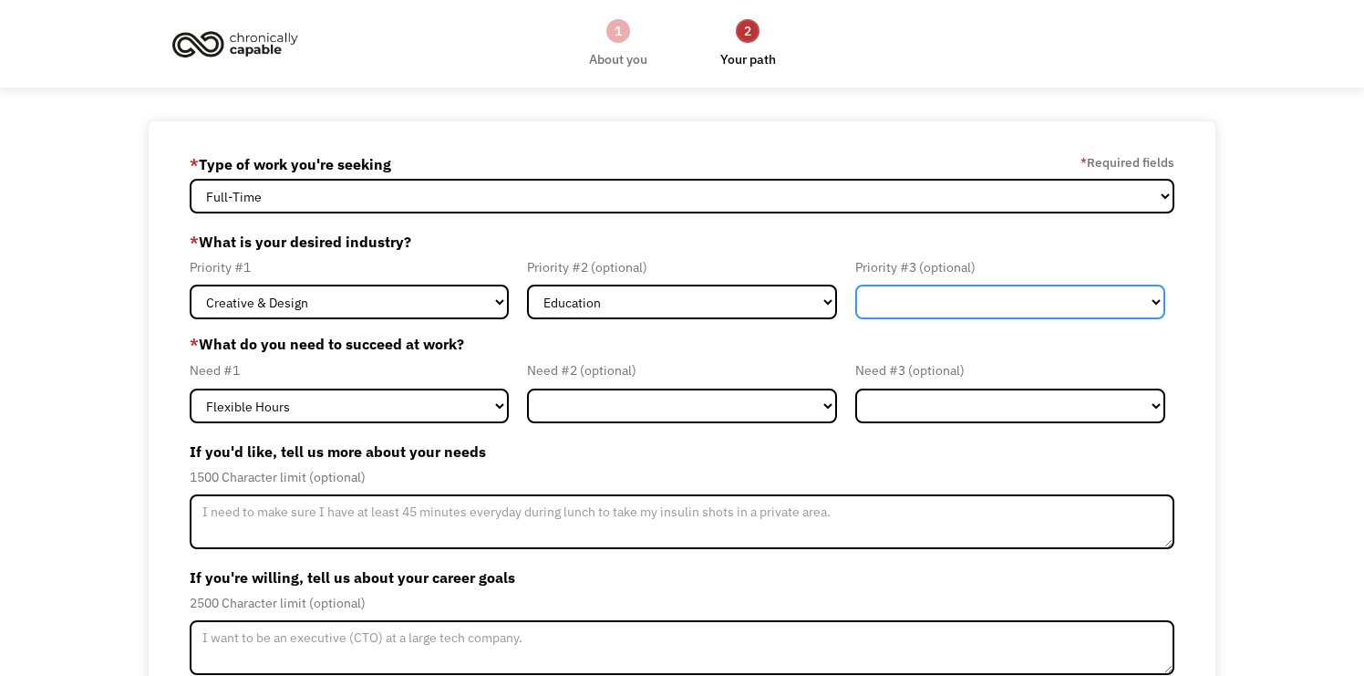
click at [916, 305] on select "Government Finance & Insurance Health & Social Care Tech & Engineering Creative…" at bounding box center [1010, 301] width 310 height 35
select select "Government"
click at [855, 284] on select "Government Finance & Insurance Health & Social Care Tech & Engineering Creative…" at bounding box center [1010, 301] width 310 height 35
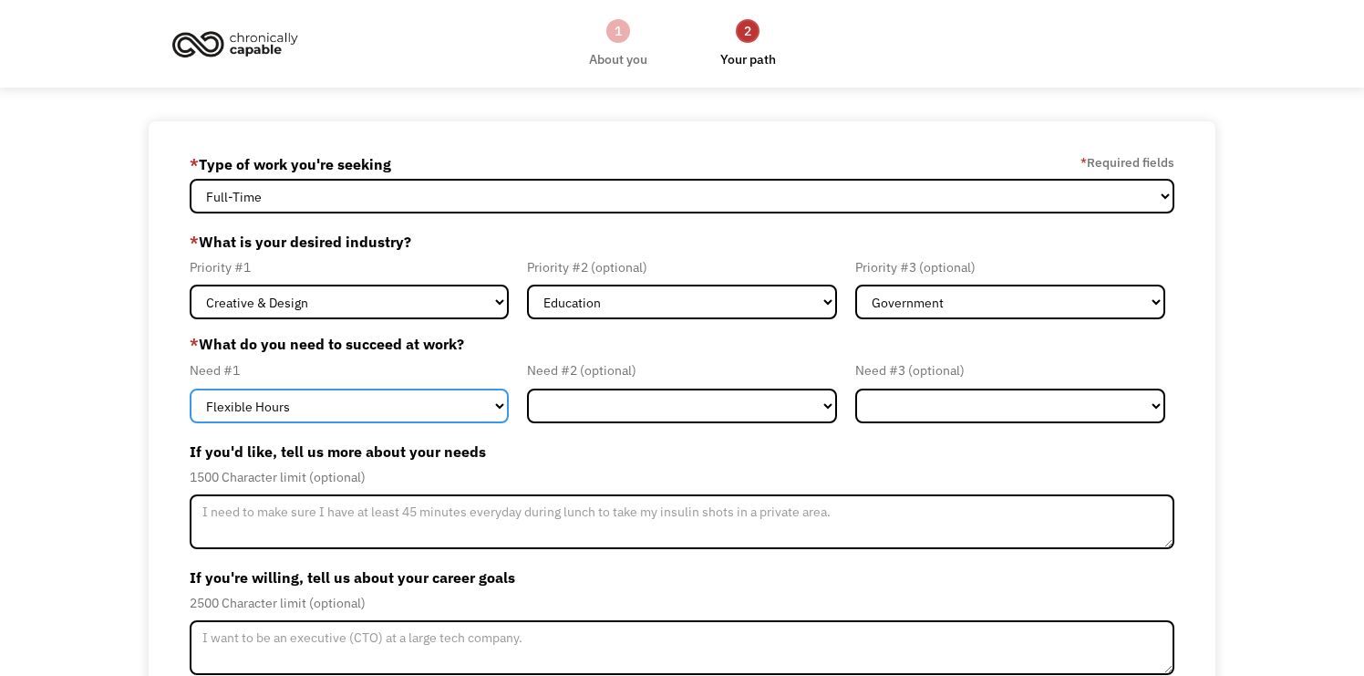
click at [405, 410] on select "Flexible Hours Remote Work Service Animal On-site Accommodations Visual Support…" at bounding box center [349, 405] width 319 height 35
select select "Remote Work"
click at [190, 388] on select "Flexible Hours Remote Work Service Animal On-site Accommodations Visual Support…" at bounding box center [349, 405] width 319 height 35
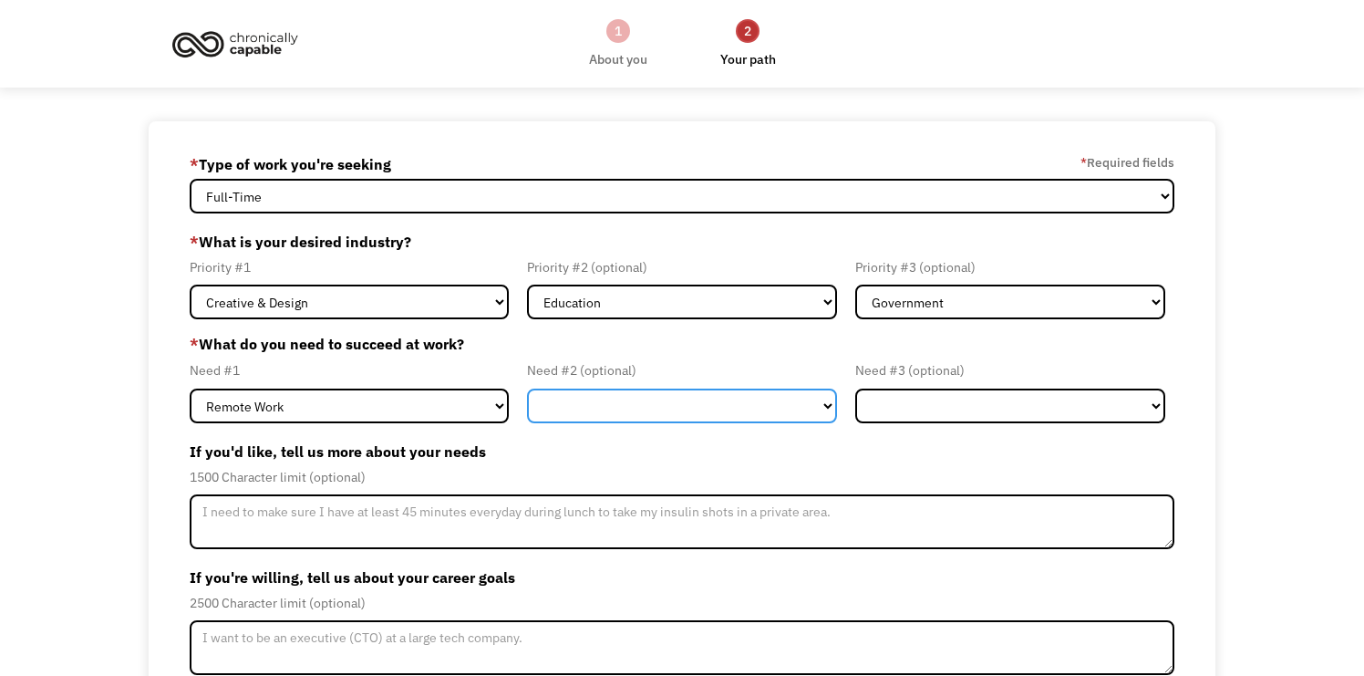
click at [639, 416] on select "Flexible Hours Remote Work Service Animal On-site Accommodations Visual Support…" at bounding box center [682, 405] width 310 height 35
select select "Flexible Hours"
click at [527, 388] on select "Flexible Hours Remote Work Service Animal On-site Accommodations Visual Support…" at bounding box center [682, 405] width 310 height 35
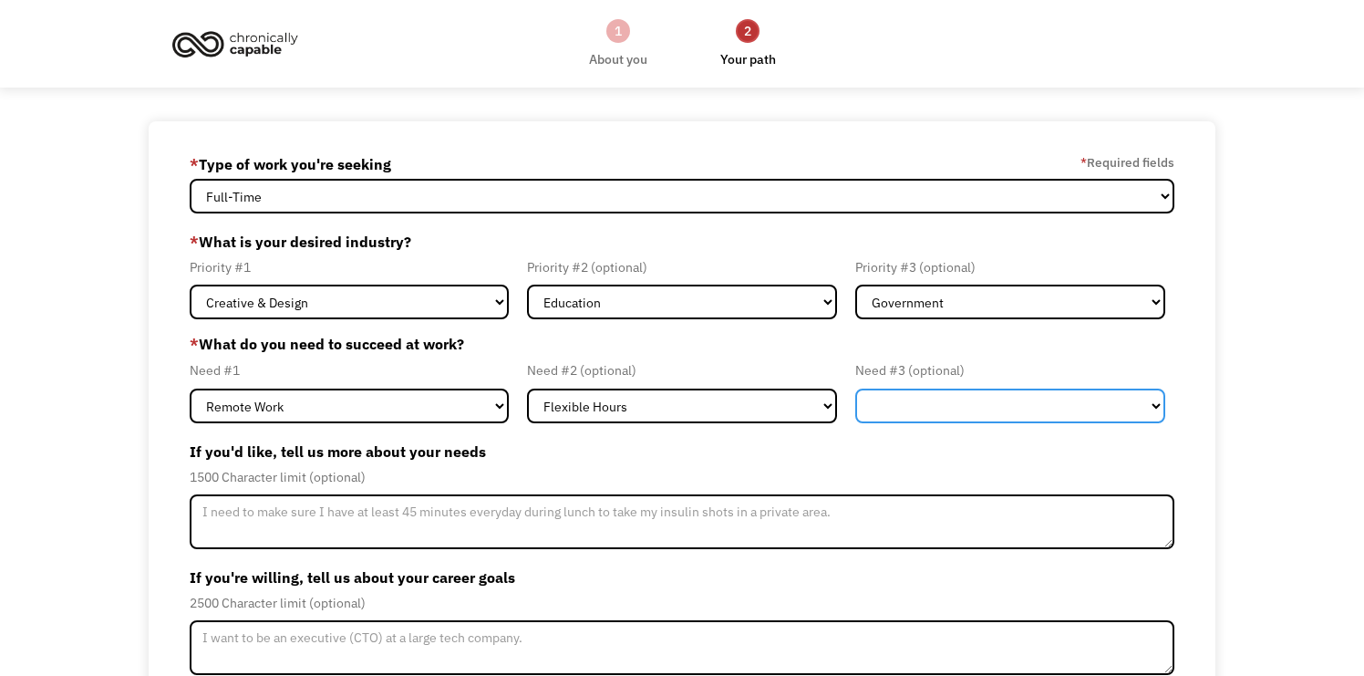
click at [946, 421] on select "Flexible Hours Remote Work Service Animal On-site Accommodations Visual Support…" at bounding box center [1010, 405] width 310 height 35
select select "Other"
click at [855, 388] on select "Flexible Hours Remote Work Service Animal On-site Accommodations Visual Support…" at bounding box center [1010, 405] width 310 height 35
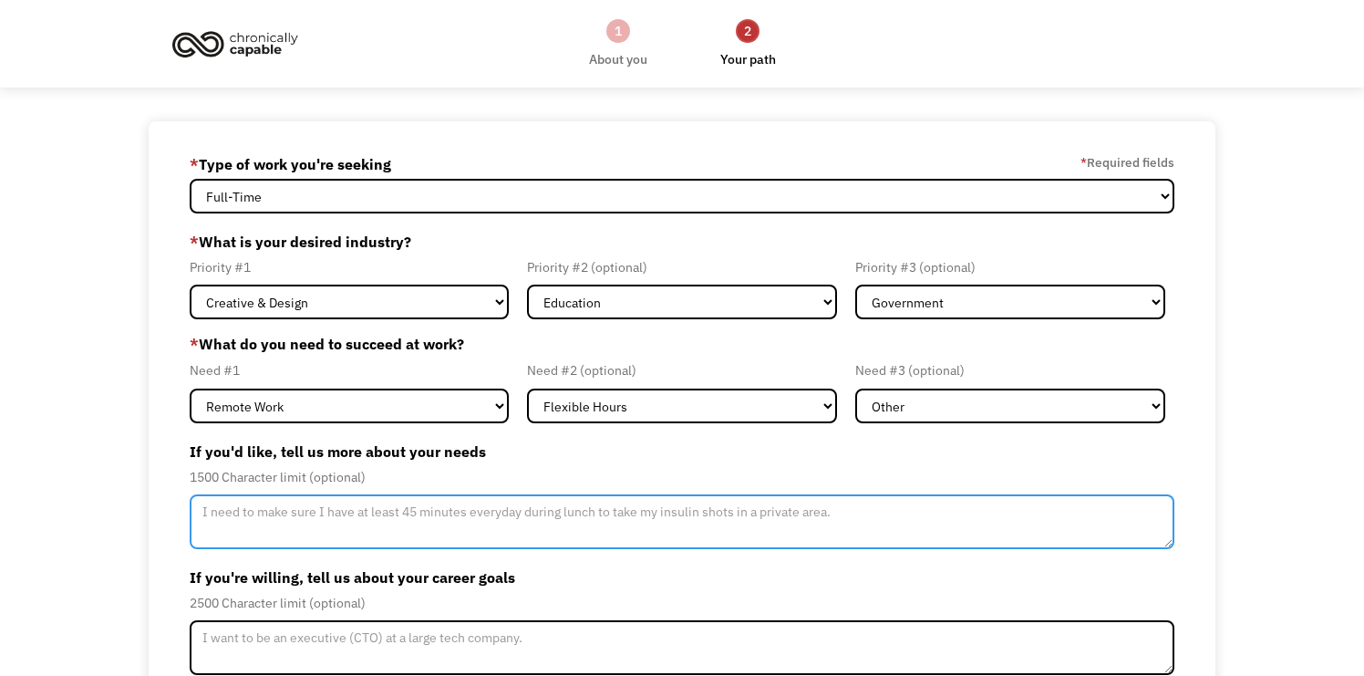
click at [778, 527] on textarea "Member-Update-Form-Step2" at bounding box center [682, 521] width 985 height 55
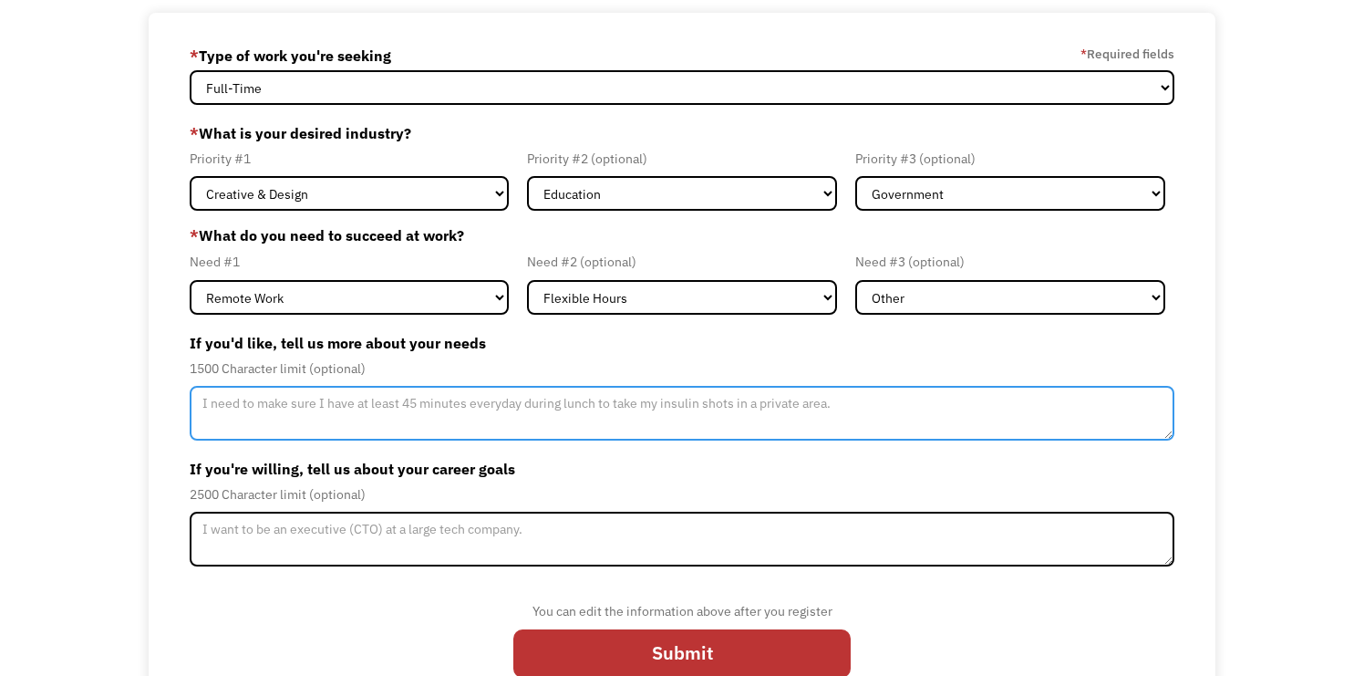
scroll to position [152, 0]
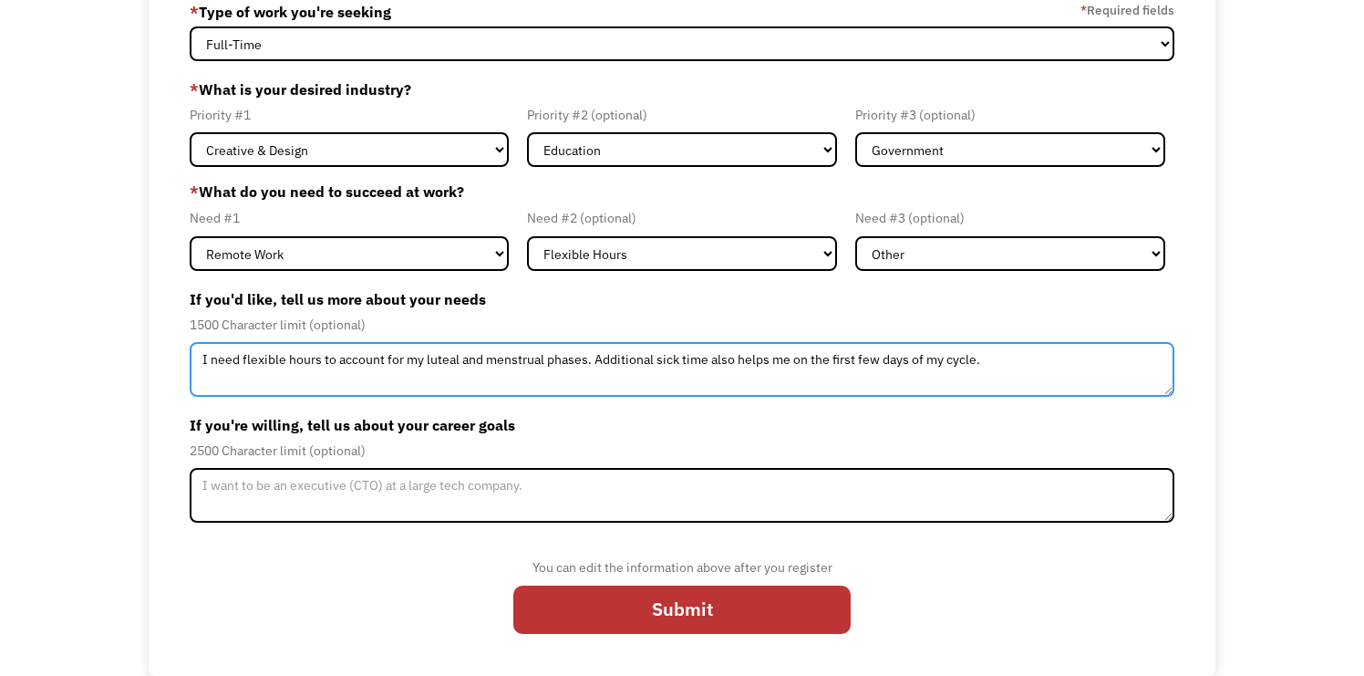
type textarea "I need flexible hours to account for my luteal and menstrual phases. Additional…"
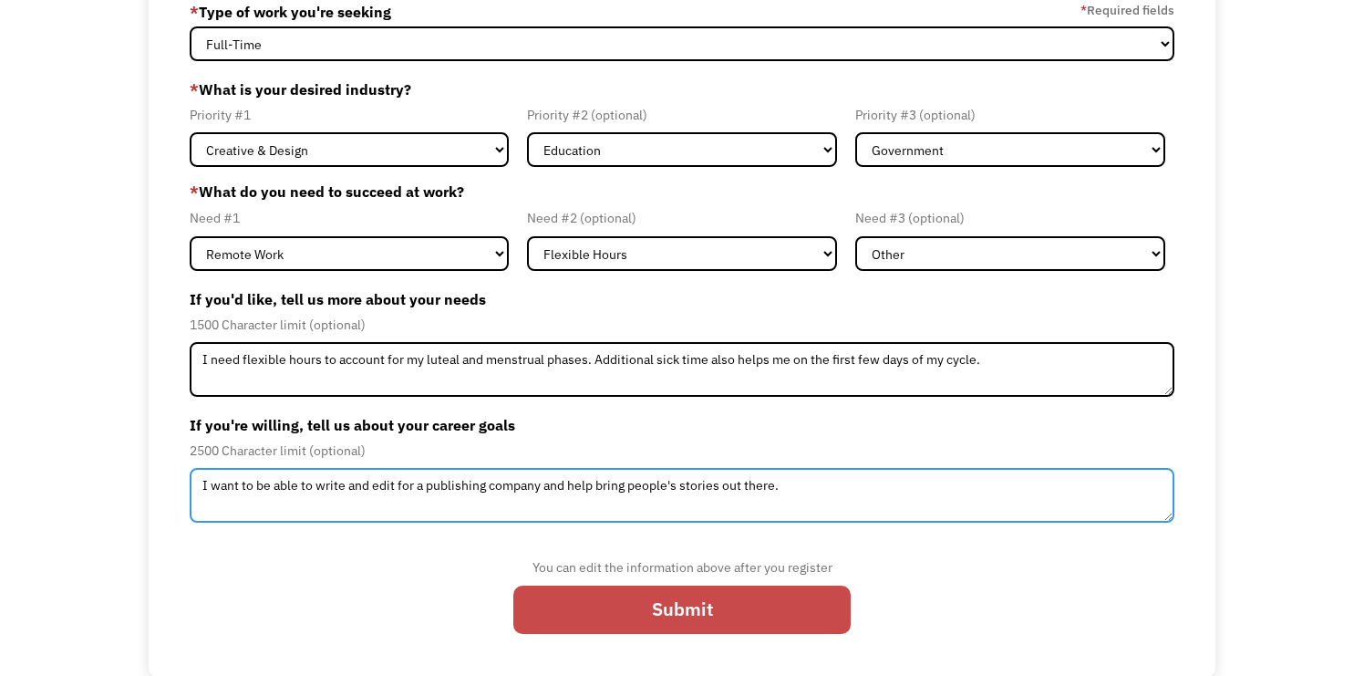
type textarea "I want to be able to write and edit for a publishing company and help bring peo…"
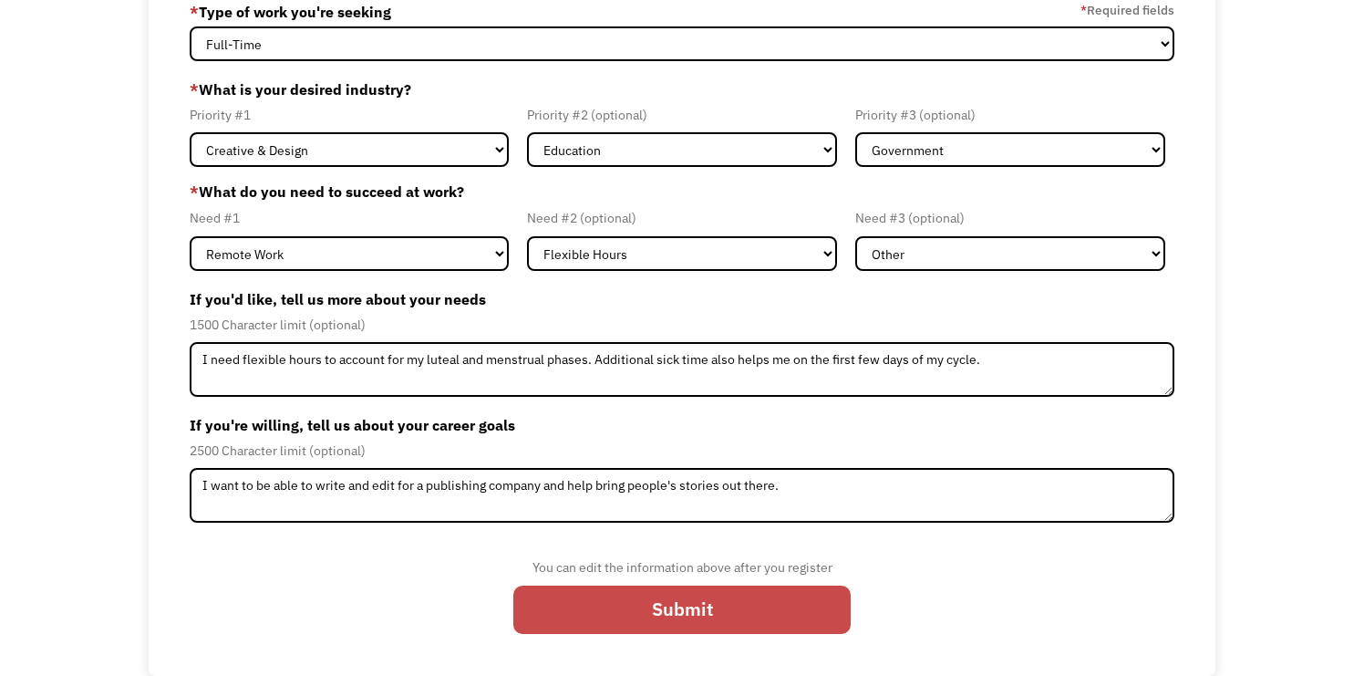
click at [804, 609] on input "Submit" at bounding box center [681, 609] width 337 height 49
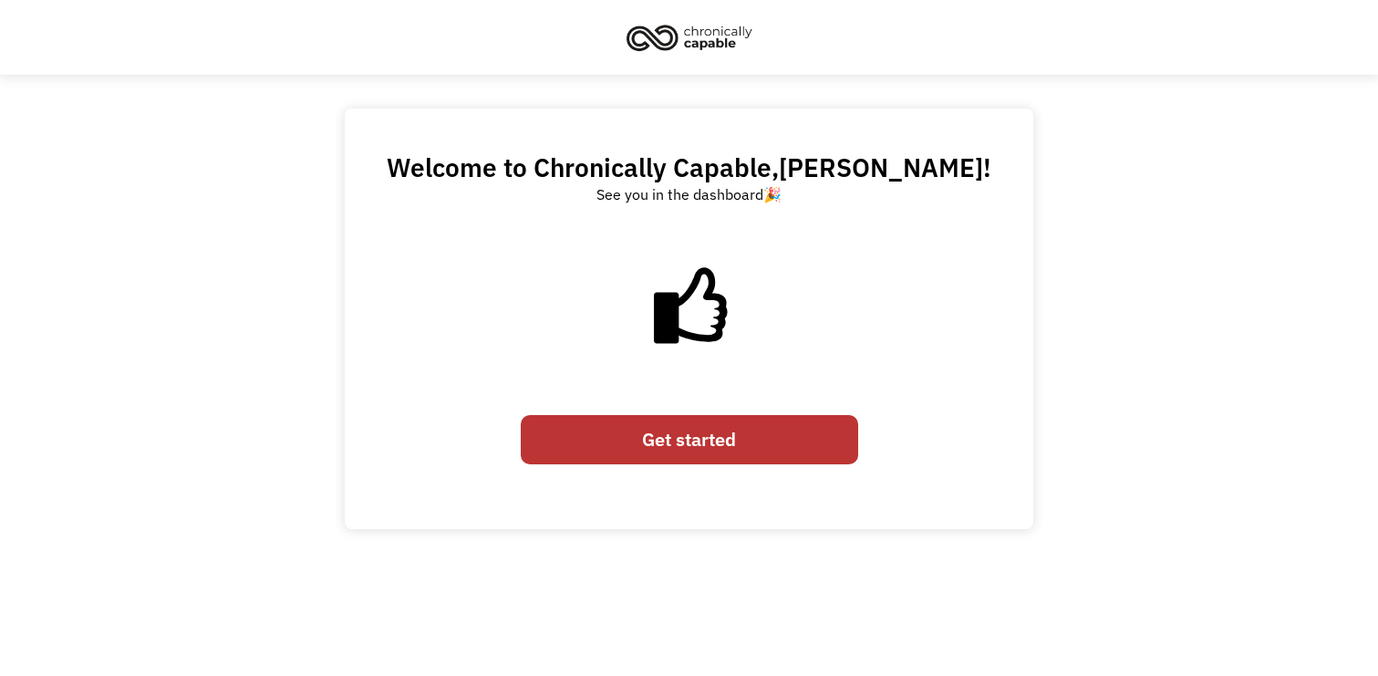
click at [718, 426] on link "Get started" at bounding box center [689, 439] width 337 height 49
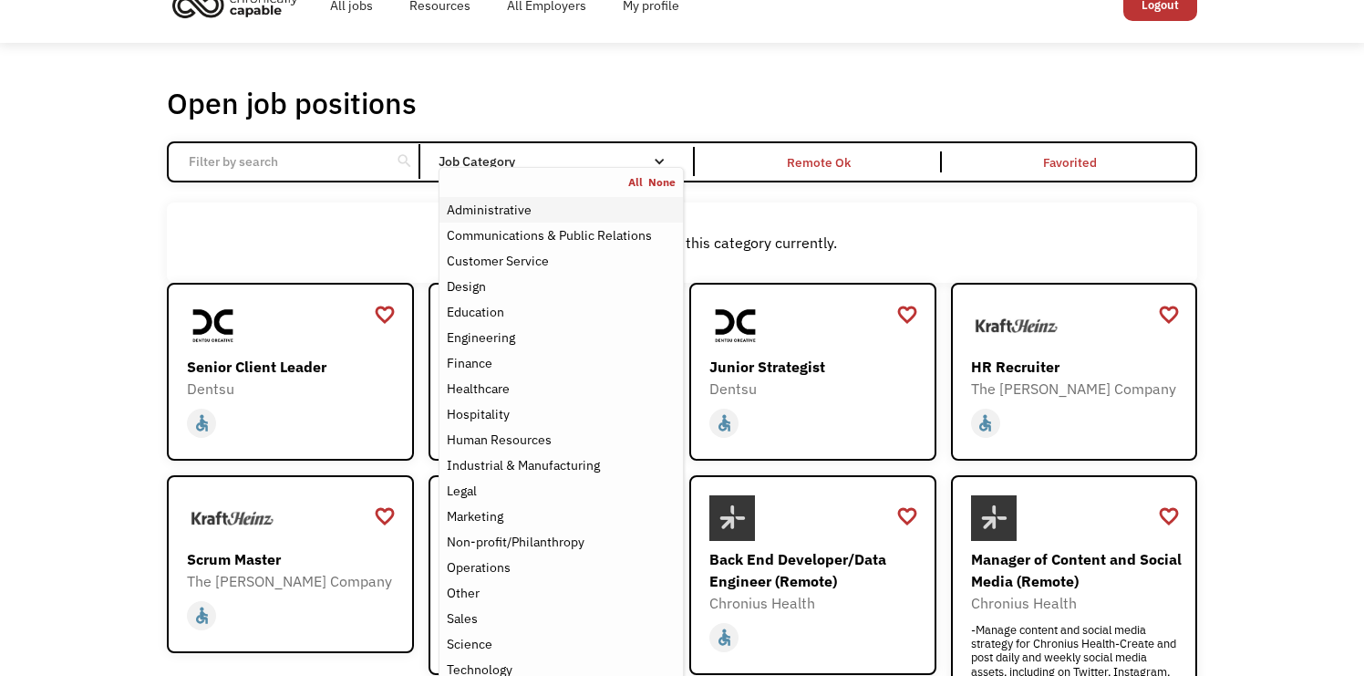
scroll to position [34, 0]
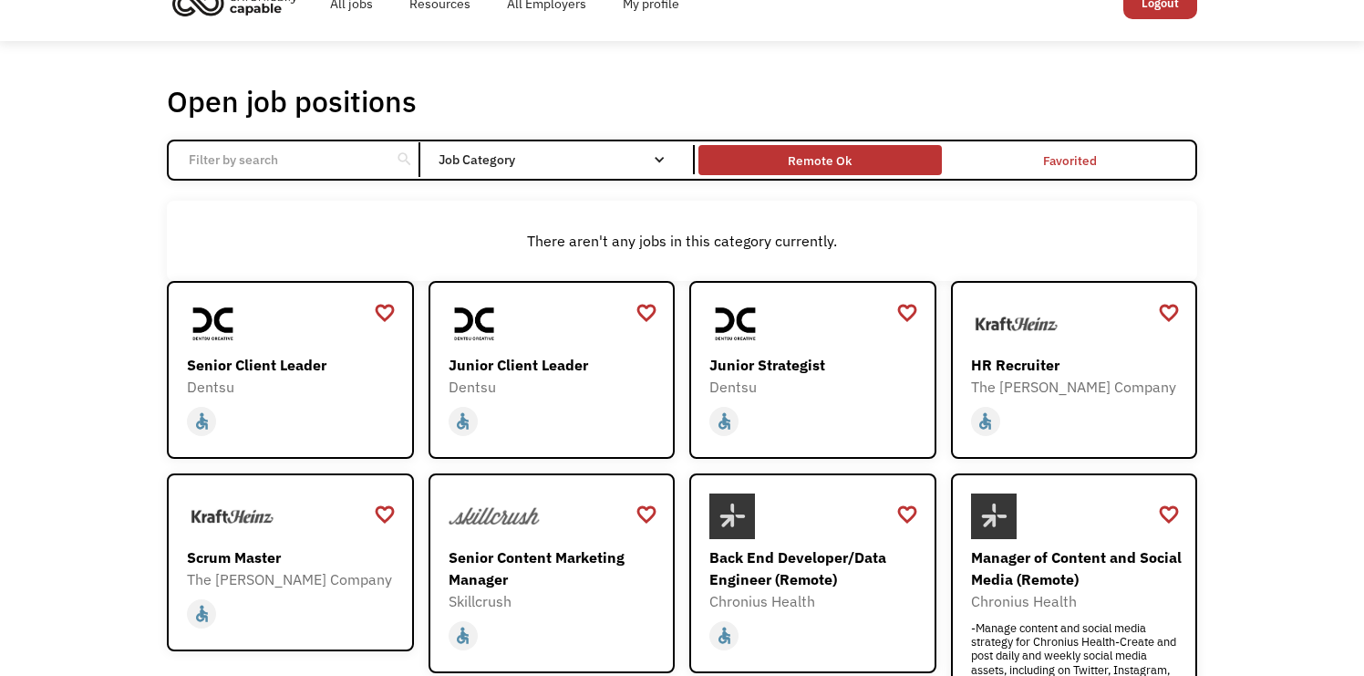
click at [858, 162] on div "Remote Ok" at bounding box center [819, 160] width 243 height 20
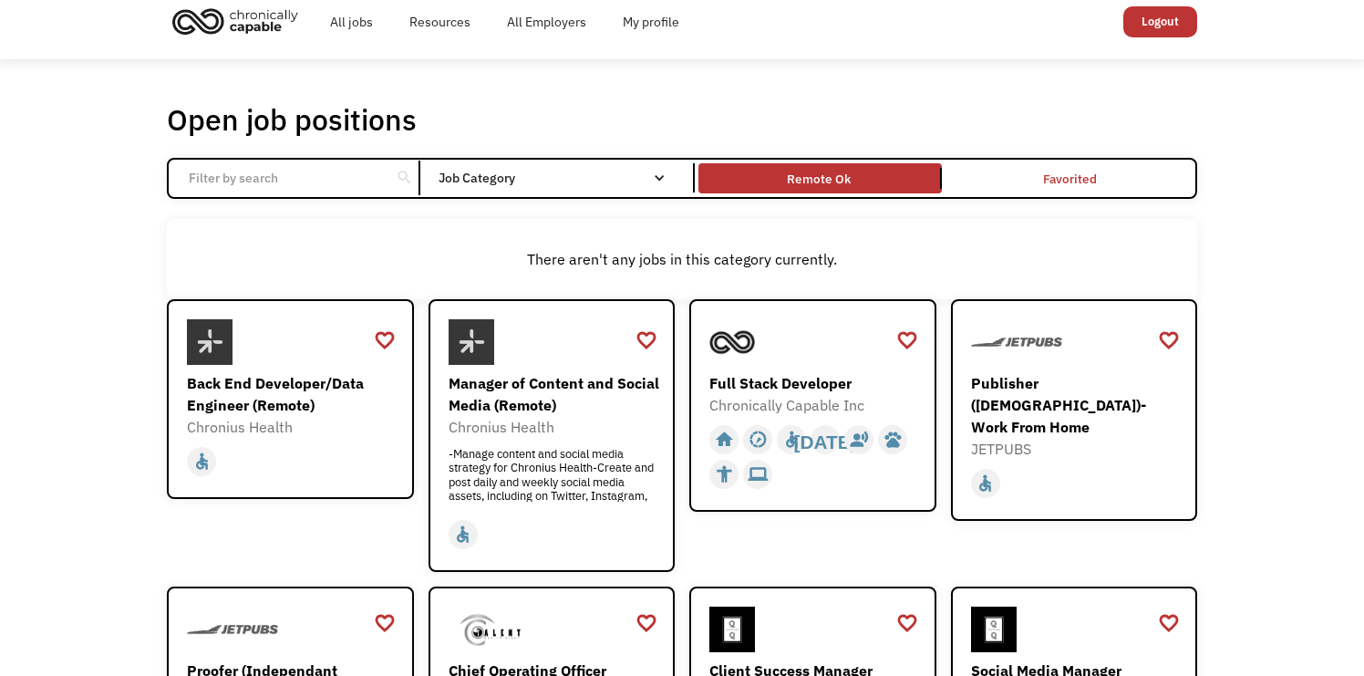
scroll to position [0, 0]
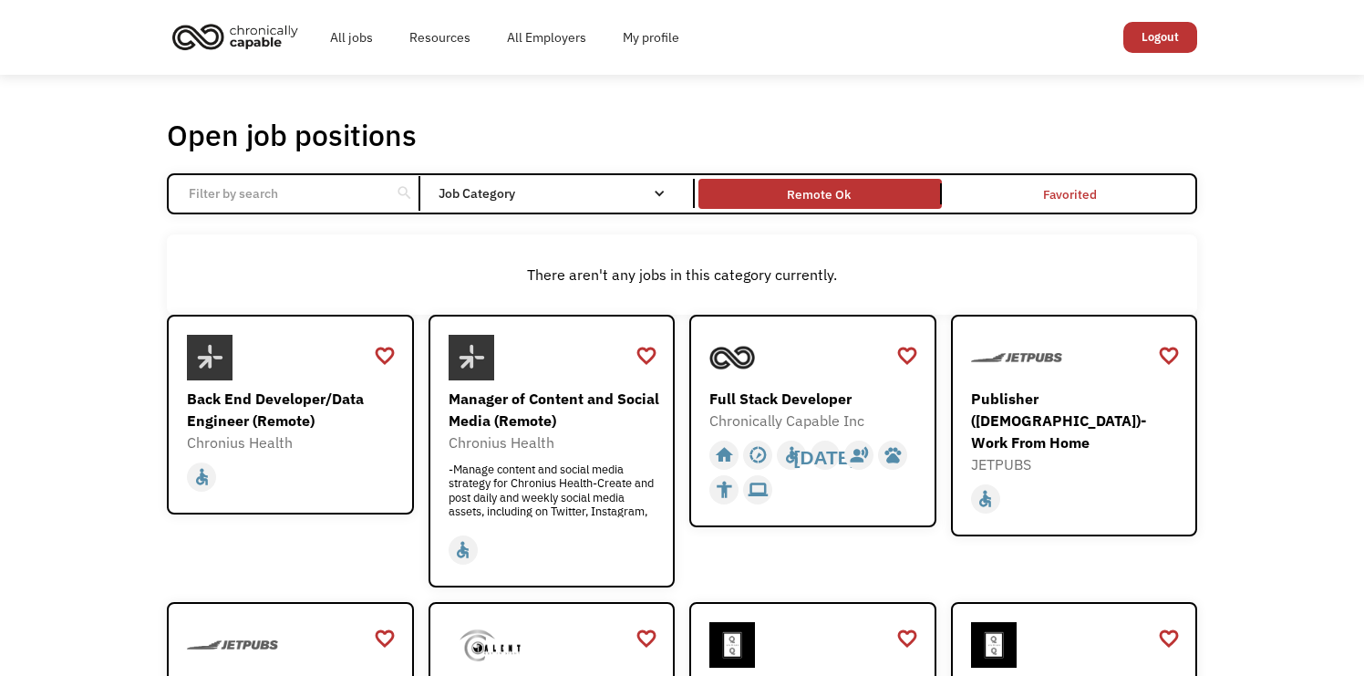
click at [368, 181] on input "Email Form" at bounding box center [279, 193] width 203 height 35
click at [470, 194] on div "Job Category" at bounding box center [561, 193] width 245 height 13
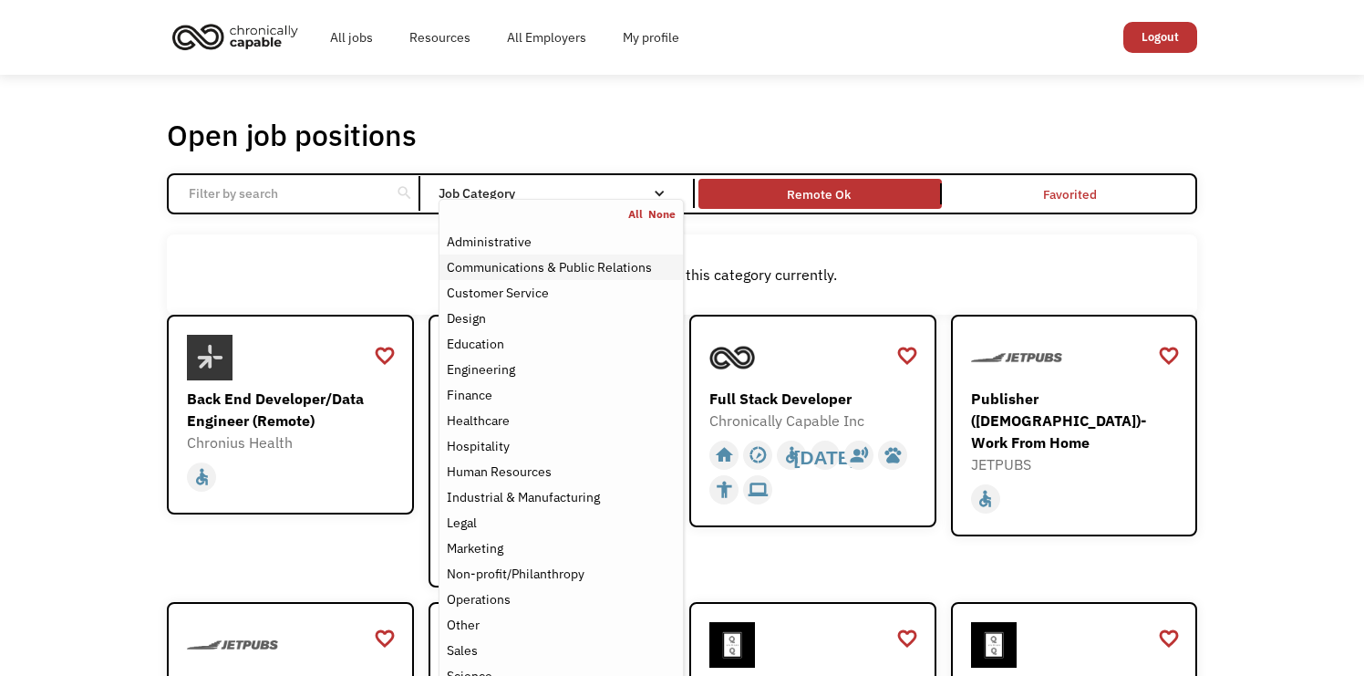
click at [544, 271] on div "Communications & Public Relations" at bounding box center [549, 267] width 205 height 22
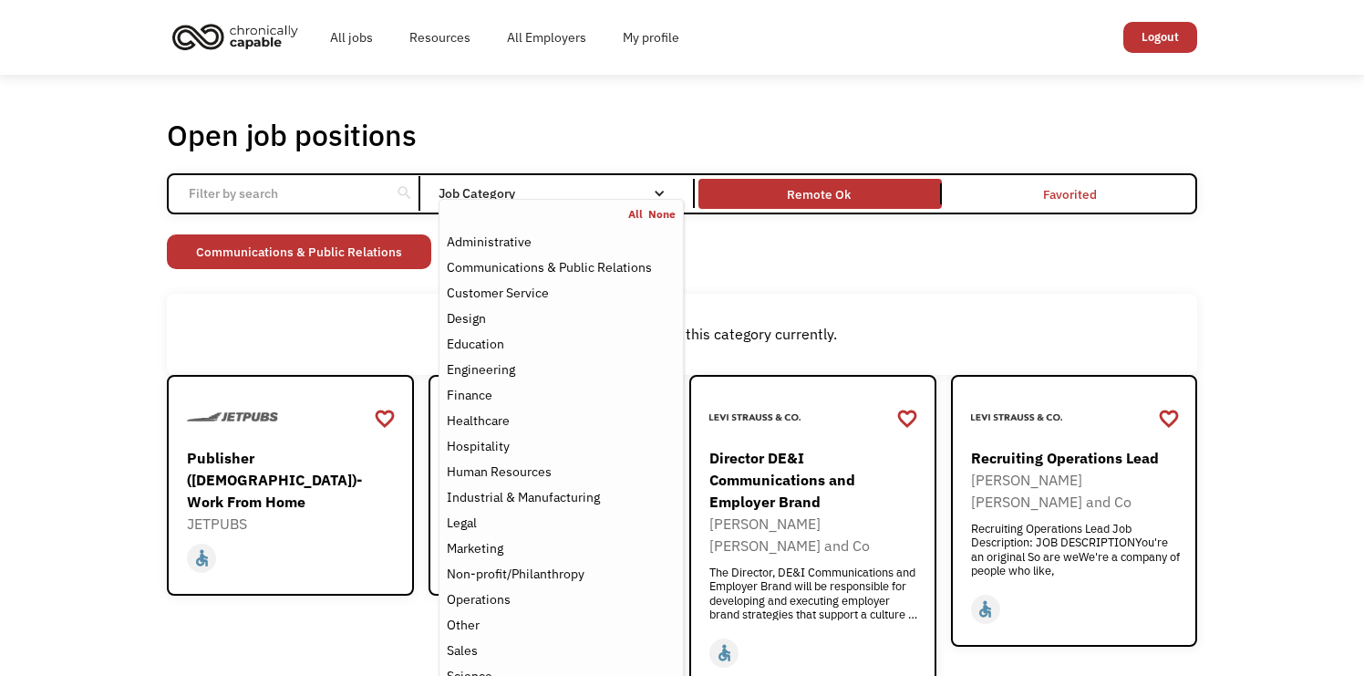
click at [335, 328] on div "There aren't any jobs in this category currently." at bounding box center [682, 334] width 1012 height 22
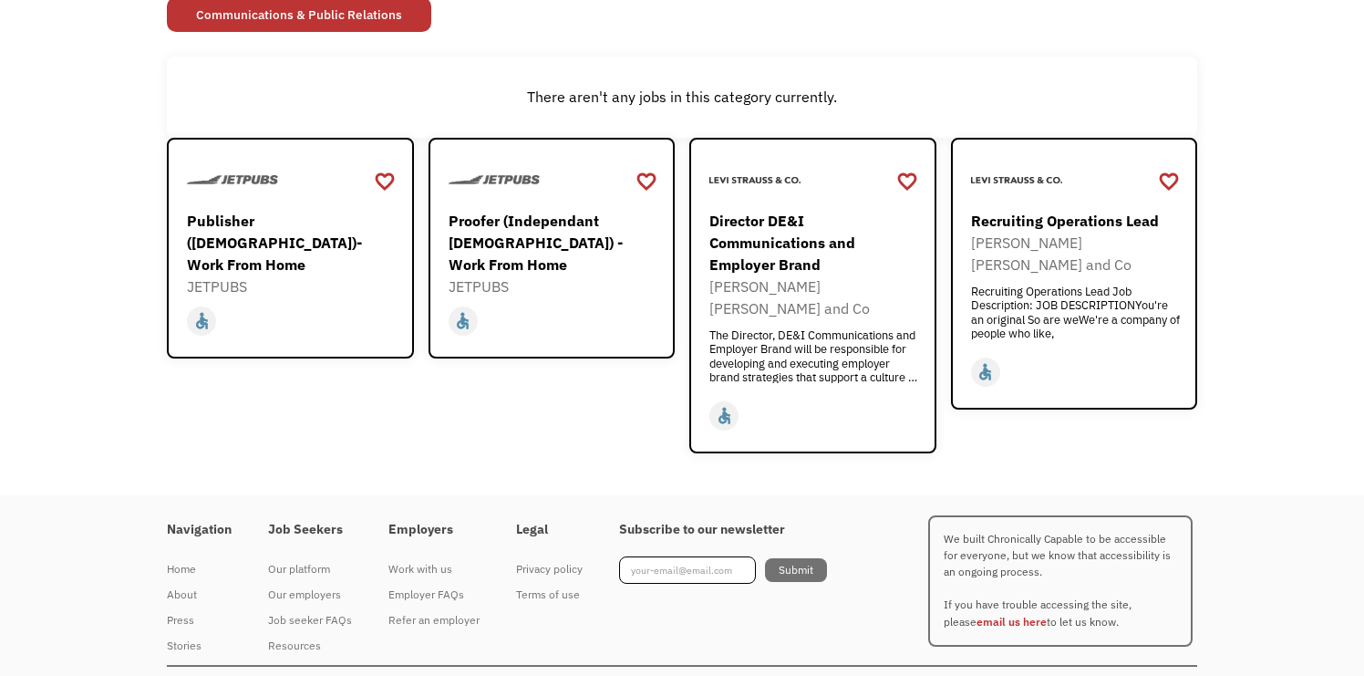
scroll to position [252, 0]
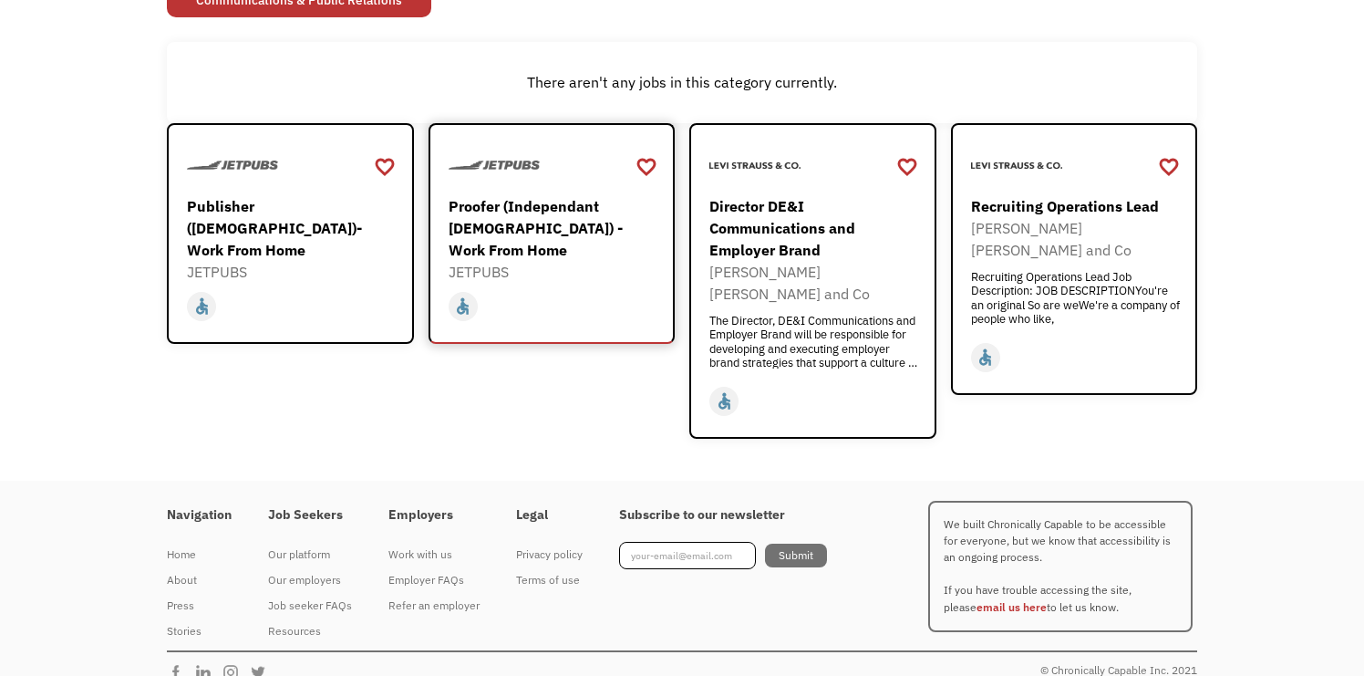
click at [546, 229] on div "Proofer (Independant [DEMOGRAPHIC_DATA]) - Work From Home" at bounding box center [555, 228] width 212 height 66
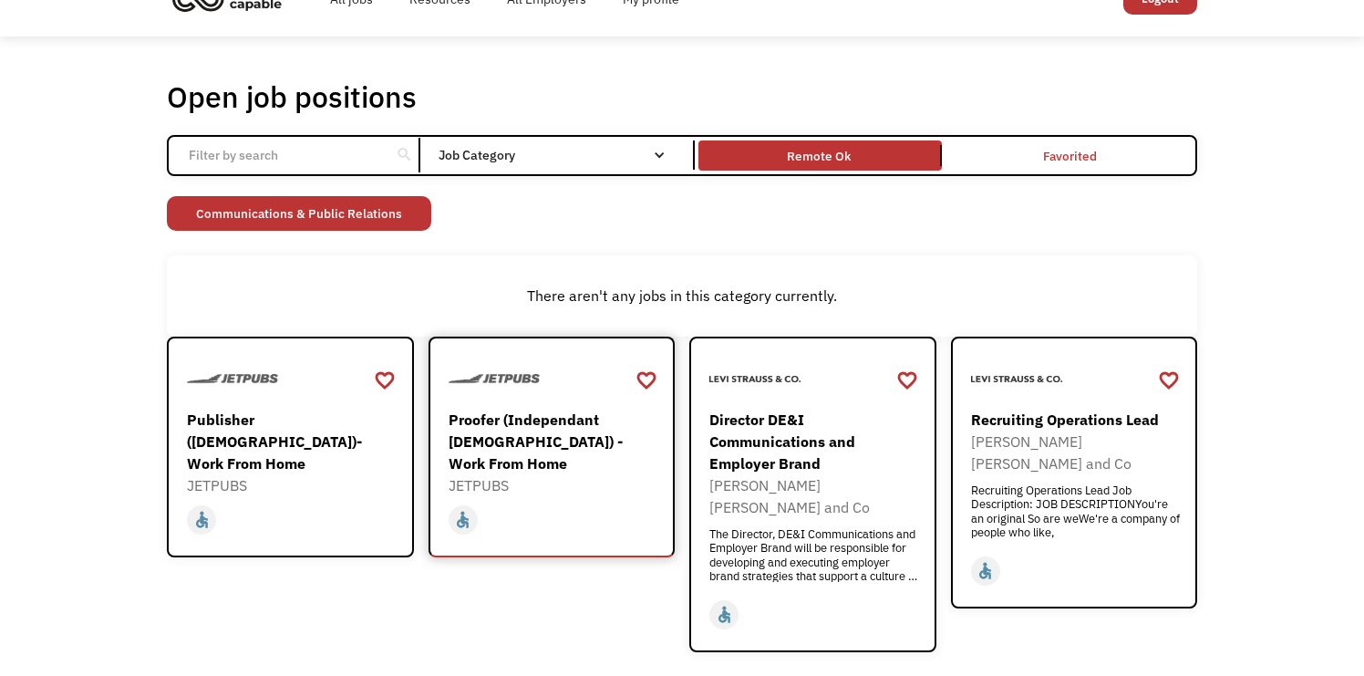
scroll to position [0, 0]
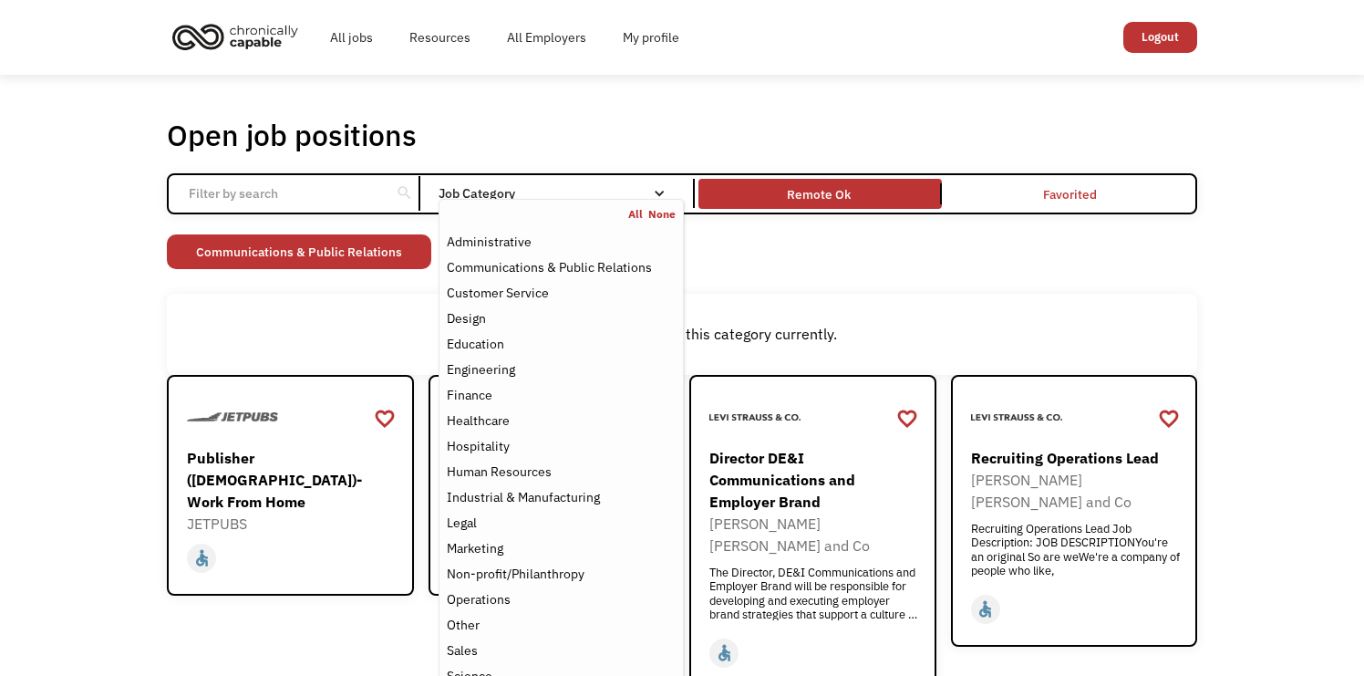
click at [547, 194] on div "Job Category" at bounding box center [561, 193] width 245 height 13
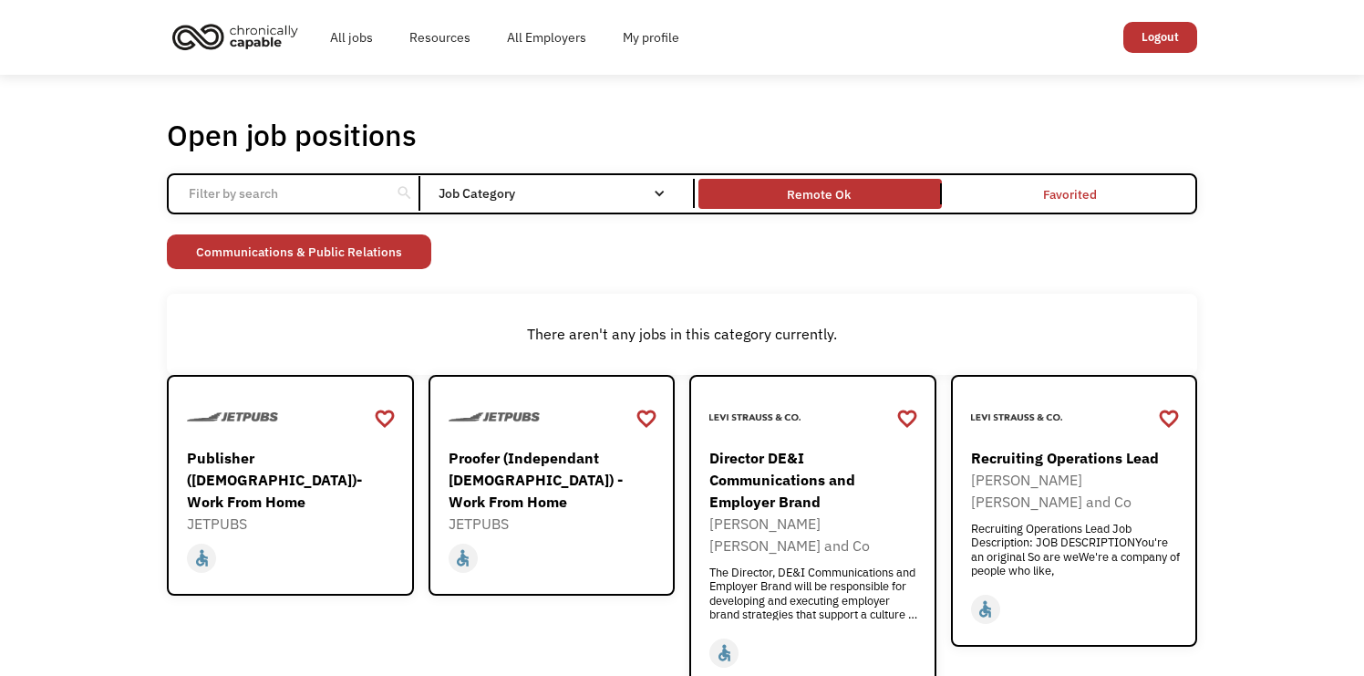
click at [547, 194] on div "Job Category" at bounding box center [561, 193] width 245 height 13
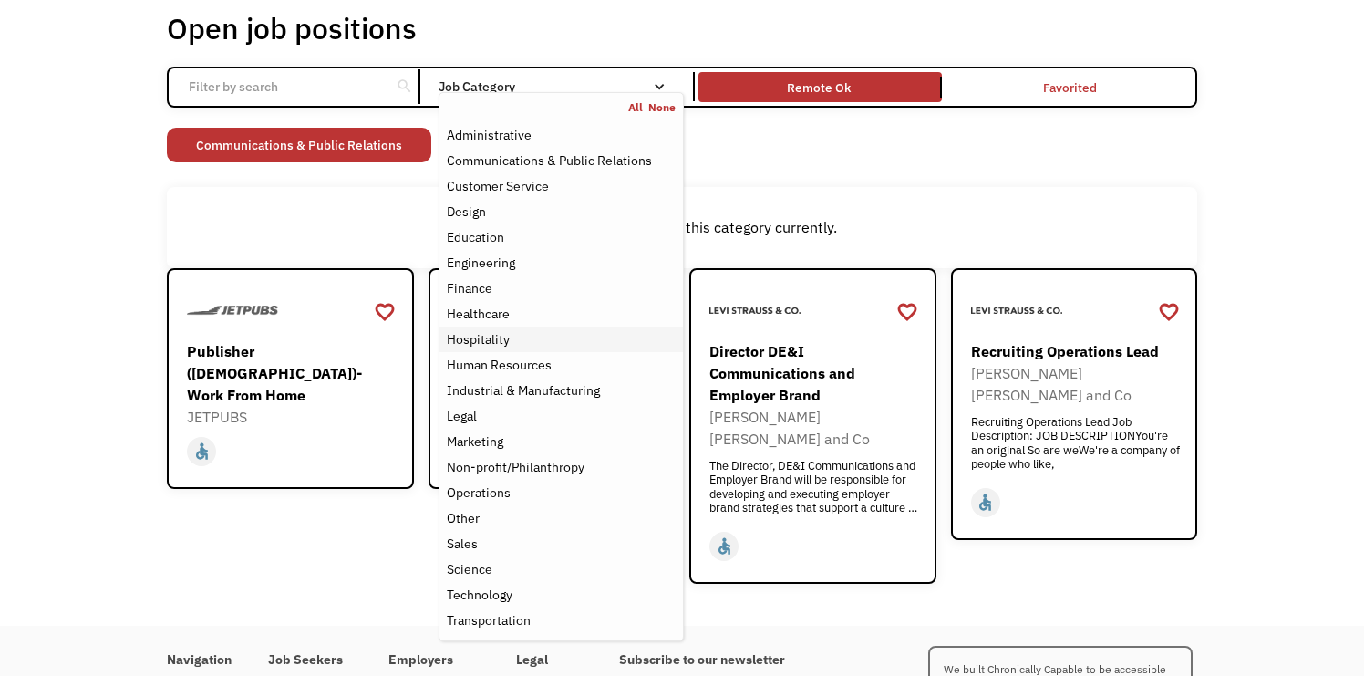
scroll to position [119, 0]
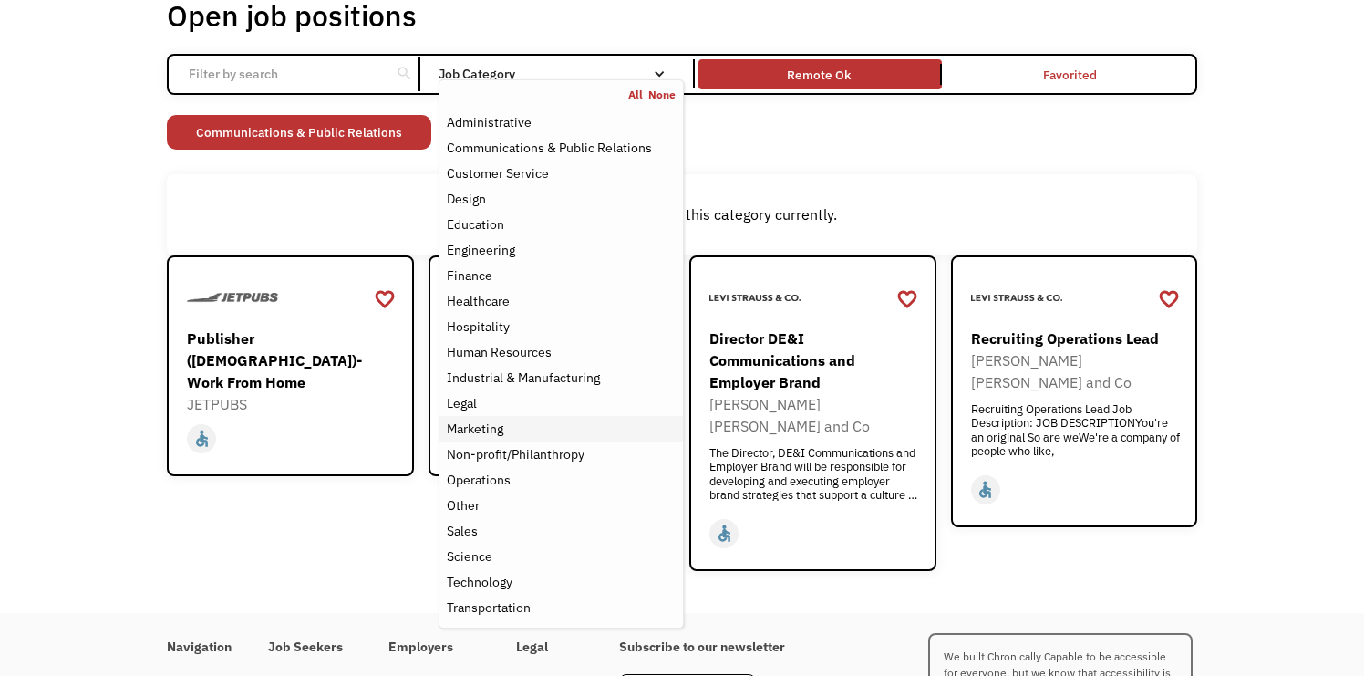
click at [531, 434] on div "Marketing" at bounding box center [561, 429] width 229 height 22
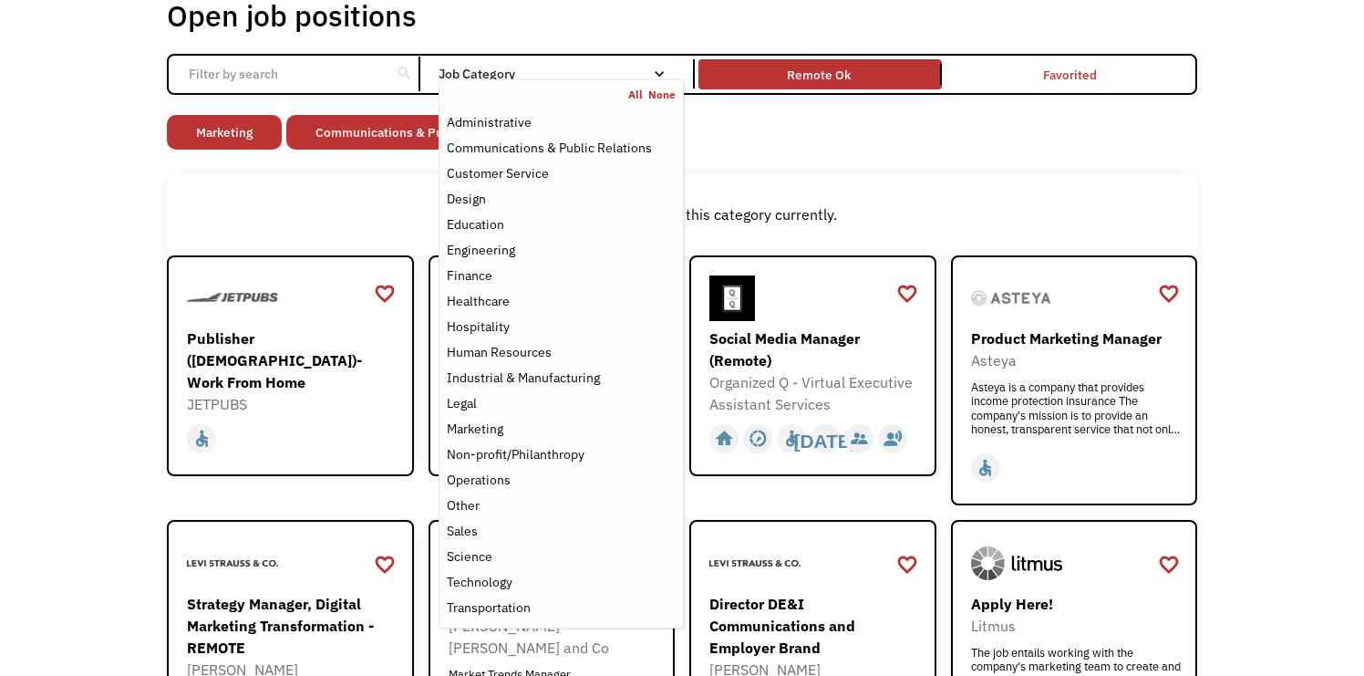
click at [375, 203] on div "There aren't any jobs in this category currently." at bounding box center [682, 214] width 1012 height 22
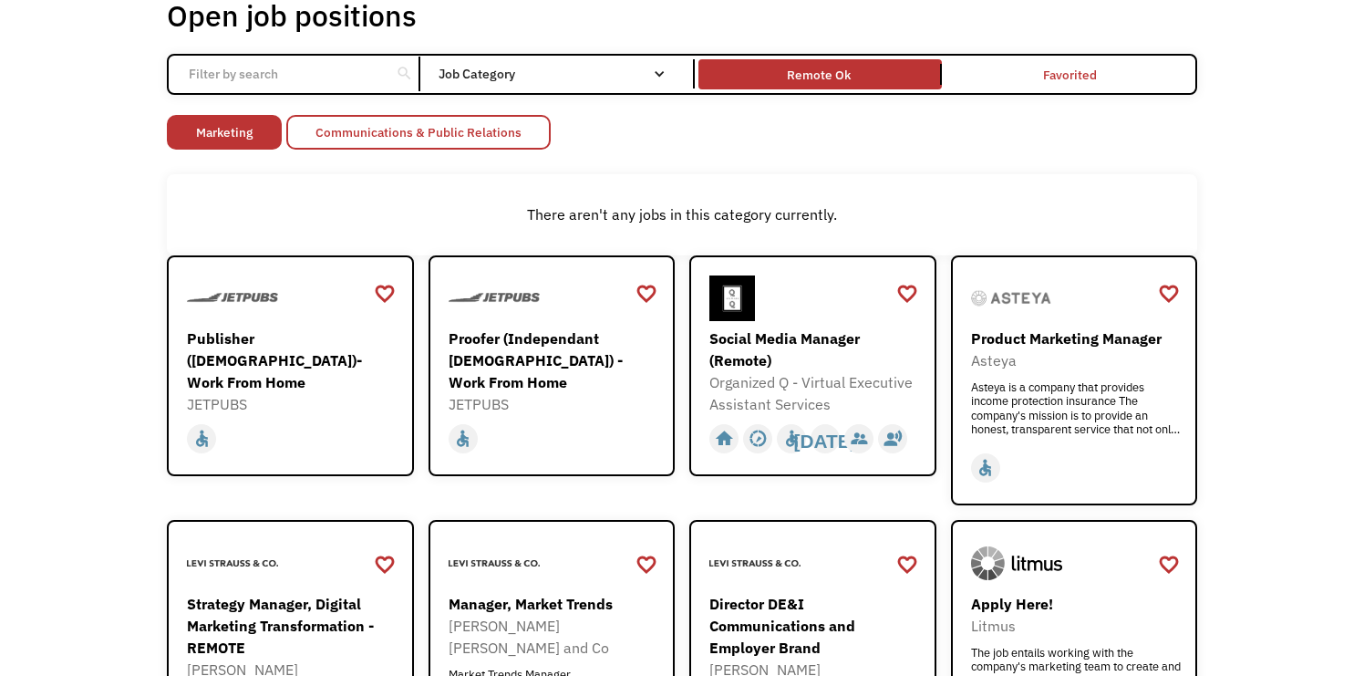
click at [532, 134] on link "Communications & Public Relations" at bounding box center [418, 132] width 264 height 35
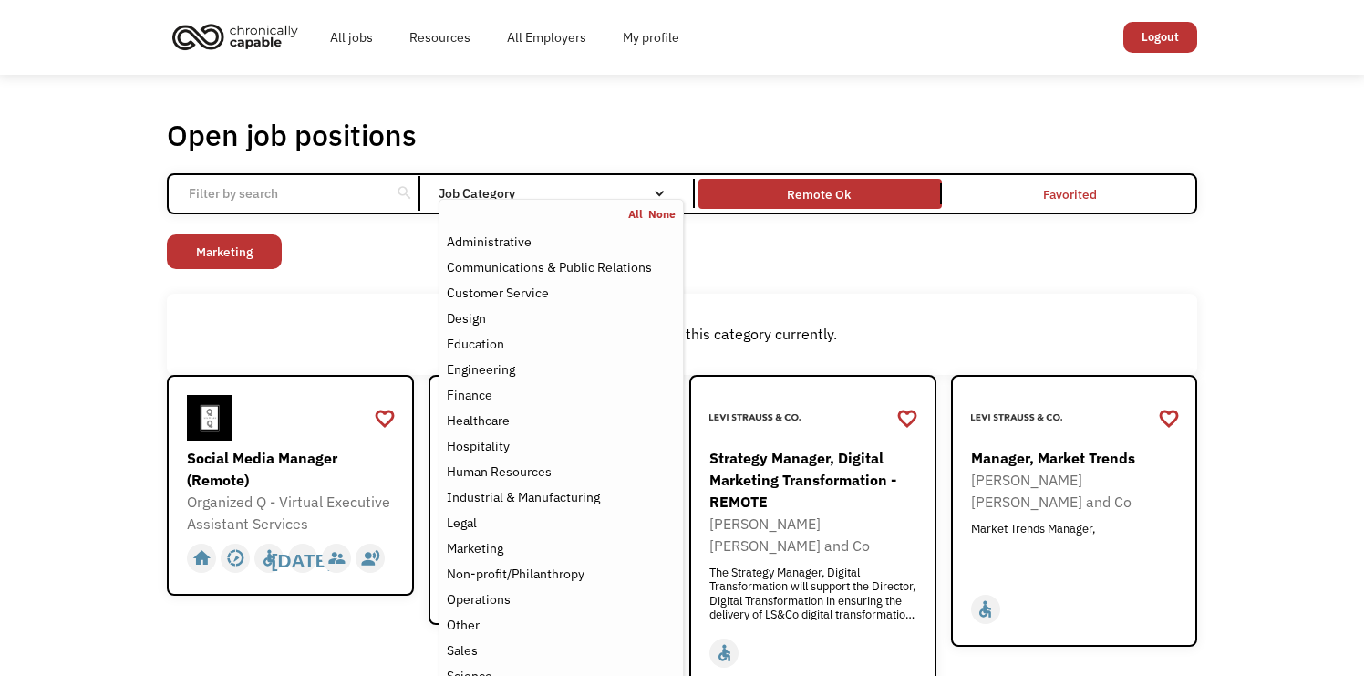
click at [646, 193] on div "Job Category" at bounding box center [561, 193] width 245 height 13
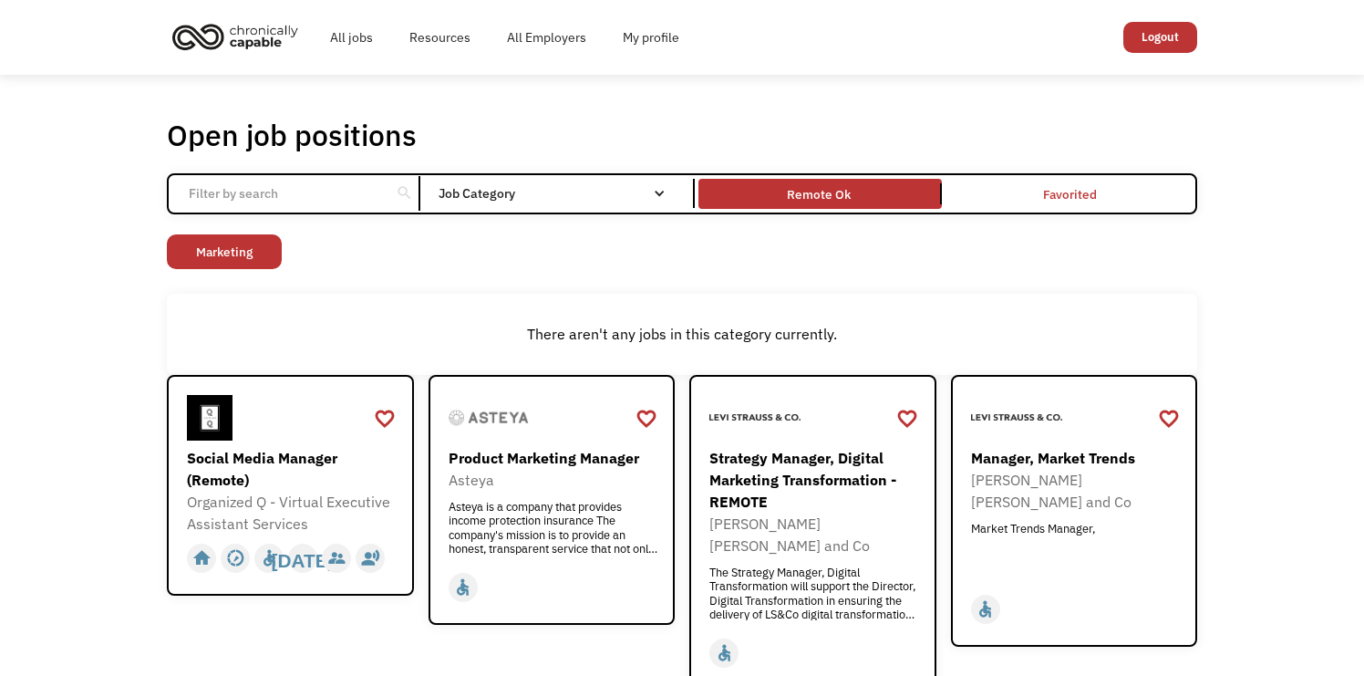
click at [646, 193] on div "Job Category" at bounding box center [561, 193] width 245 height 13
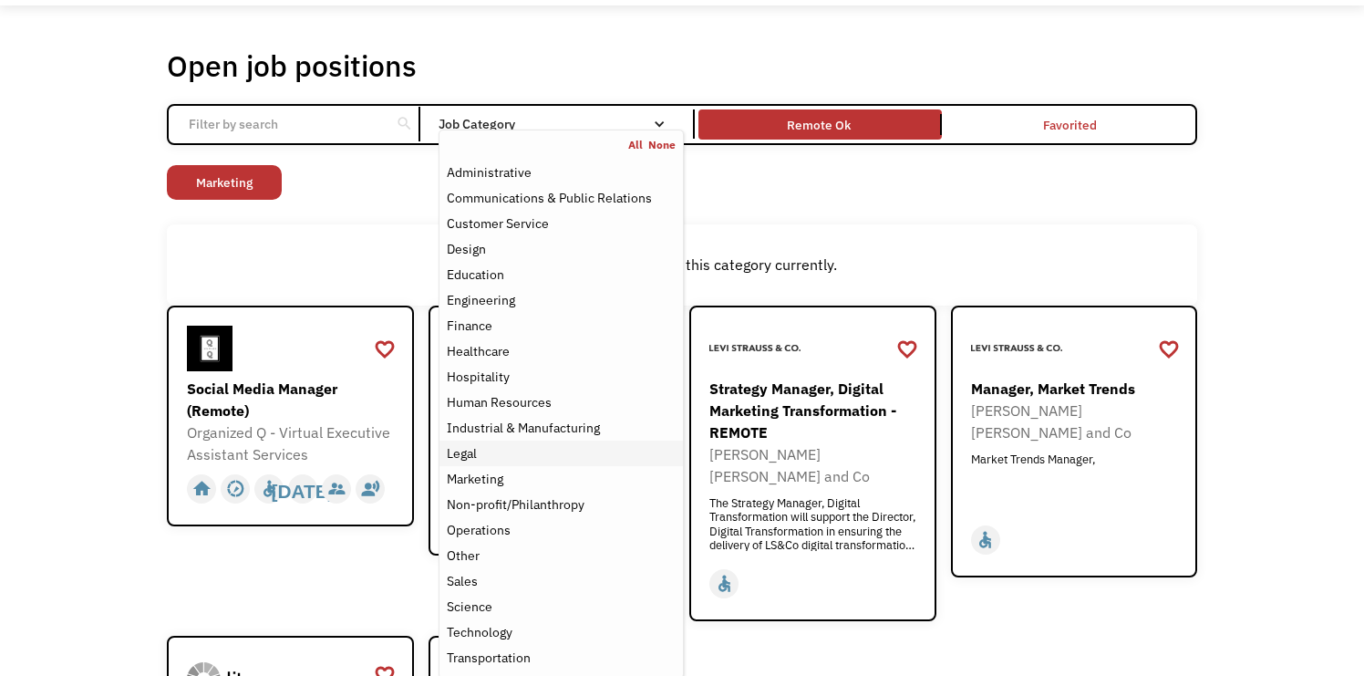
scroll to position [80, 0]
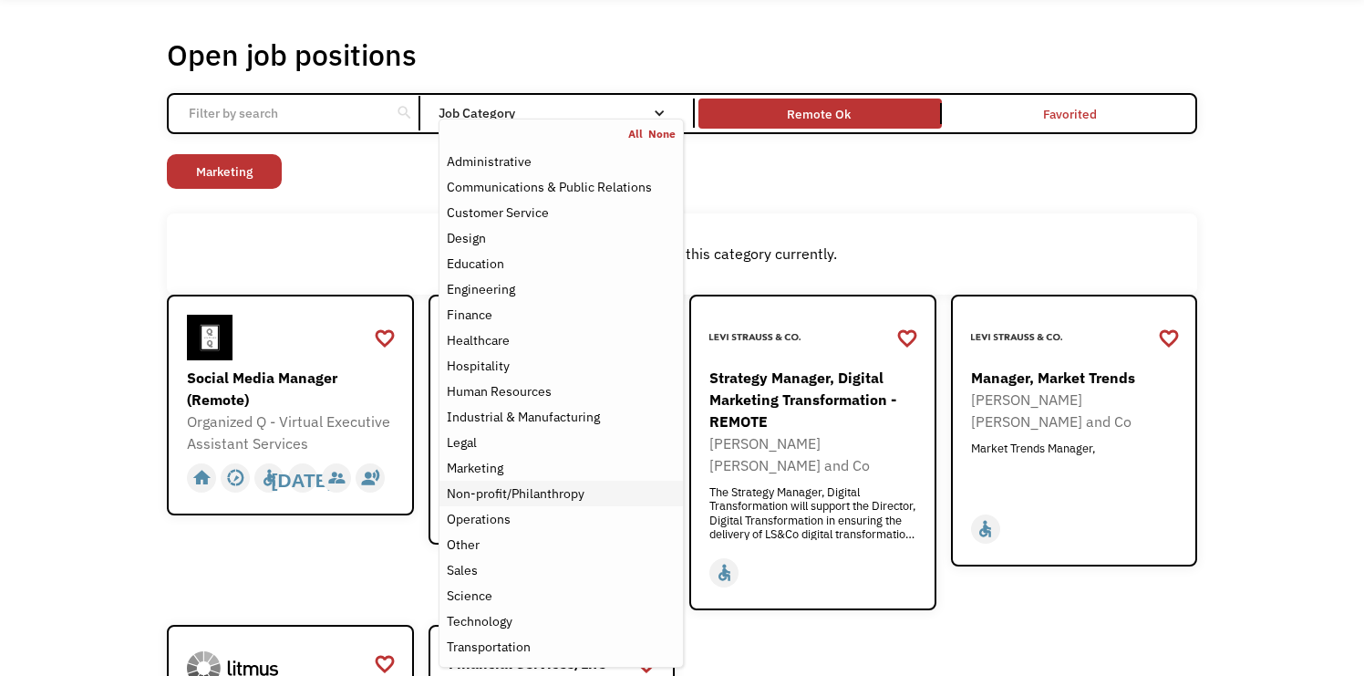
click at [588, 495] on div "Non-profit/Philanthropy" at bounding box center [561, 493] width 229 height 22
click at [408, 175] on link "Marketing" at bounding box center [425, 171] width 115 height 35
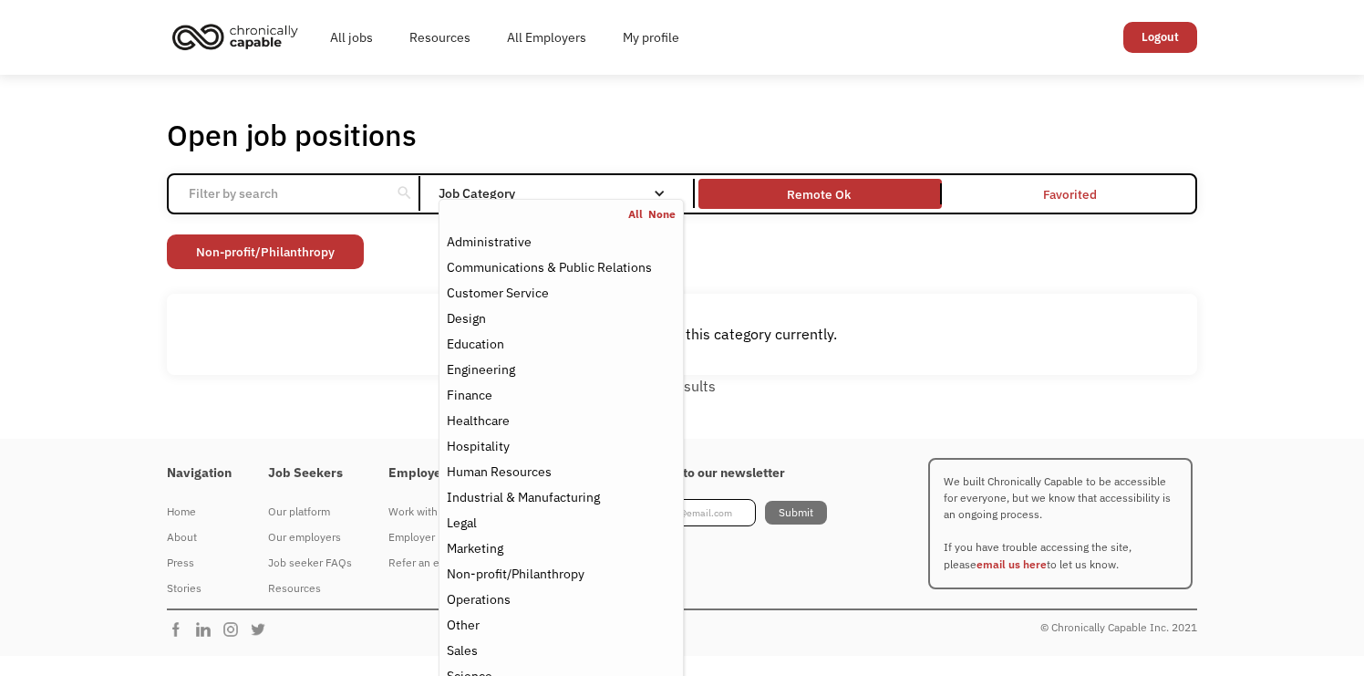
click at [507, 191] on div "Job Category" at bounding box center [561, 193] width 245 height 13
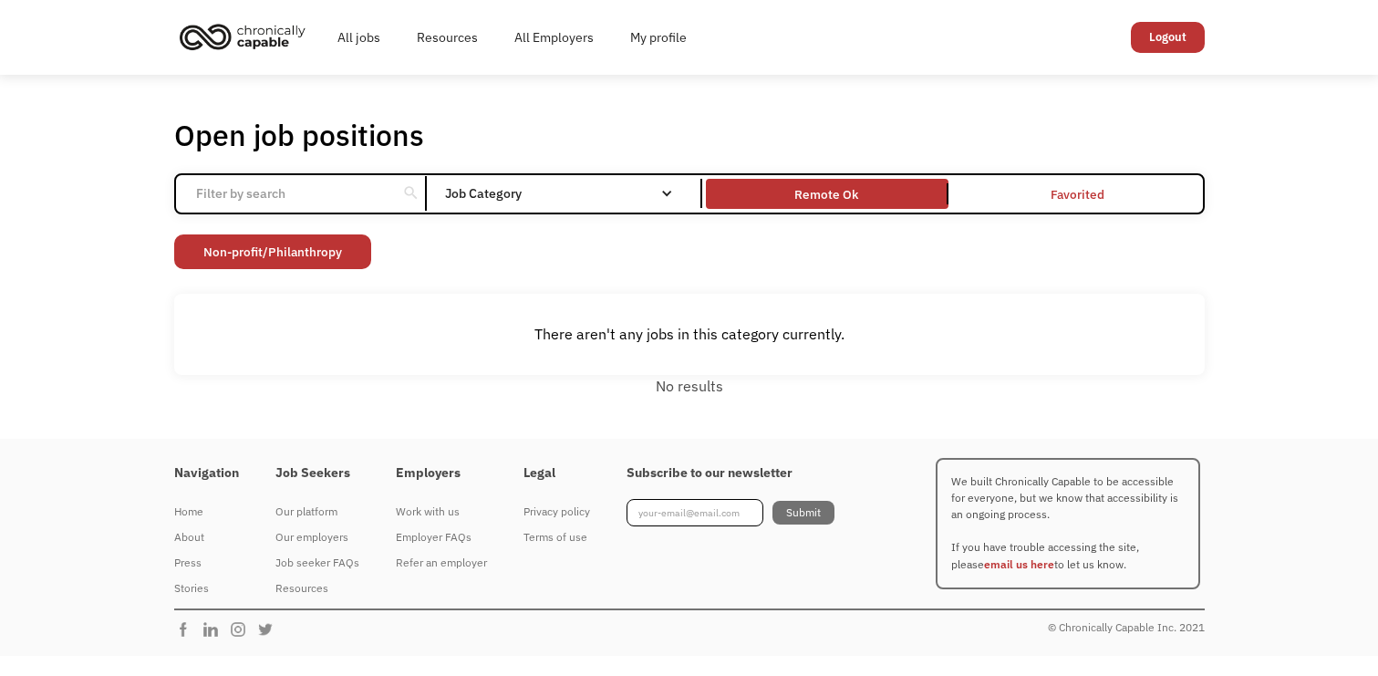
click at [507, 191] on div "Job Category" at bounding box center [567, 193] width 245 height 13
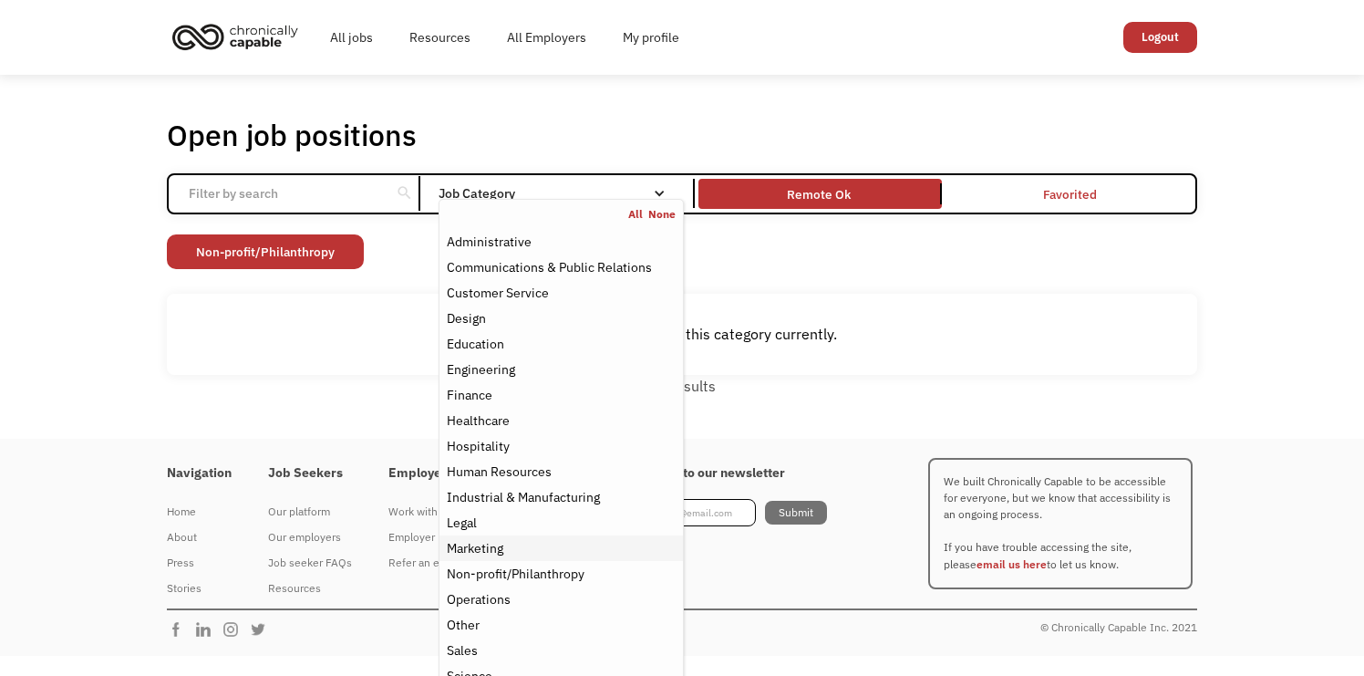
click at [512, 550] on div "Marketing" at bounding box center [561, 548] width 229 height 22
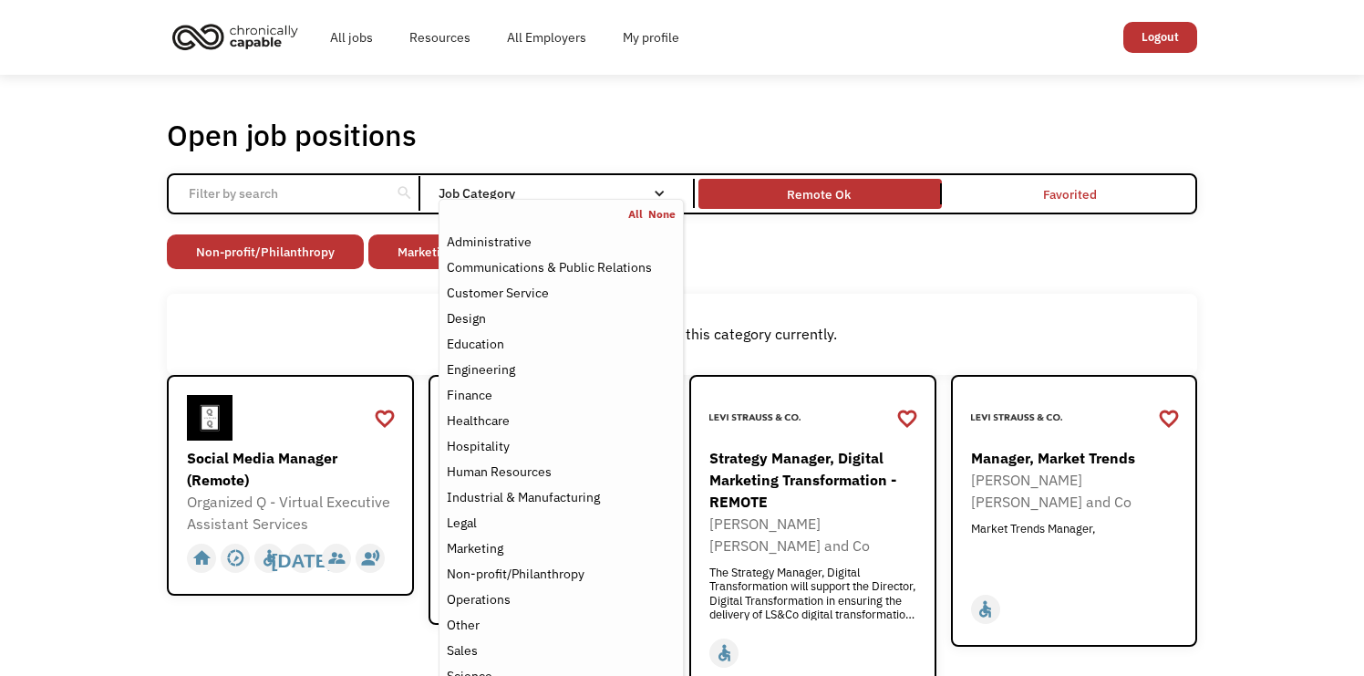
click at [357, 305] on div "There aren't any jobs in this category currently." at bounding box center [682, 334] width 1030 height 80
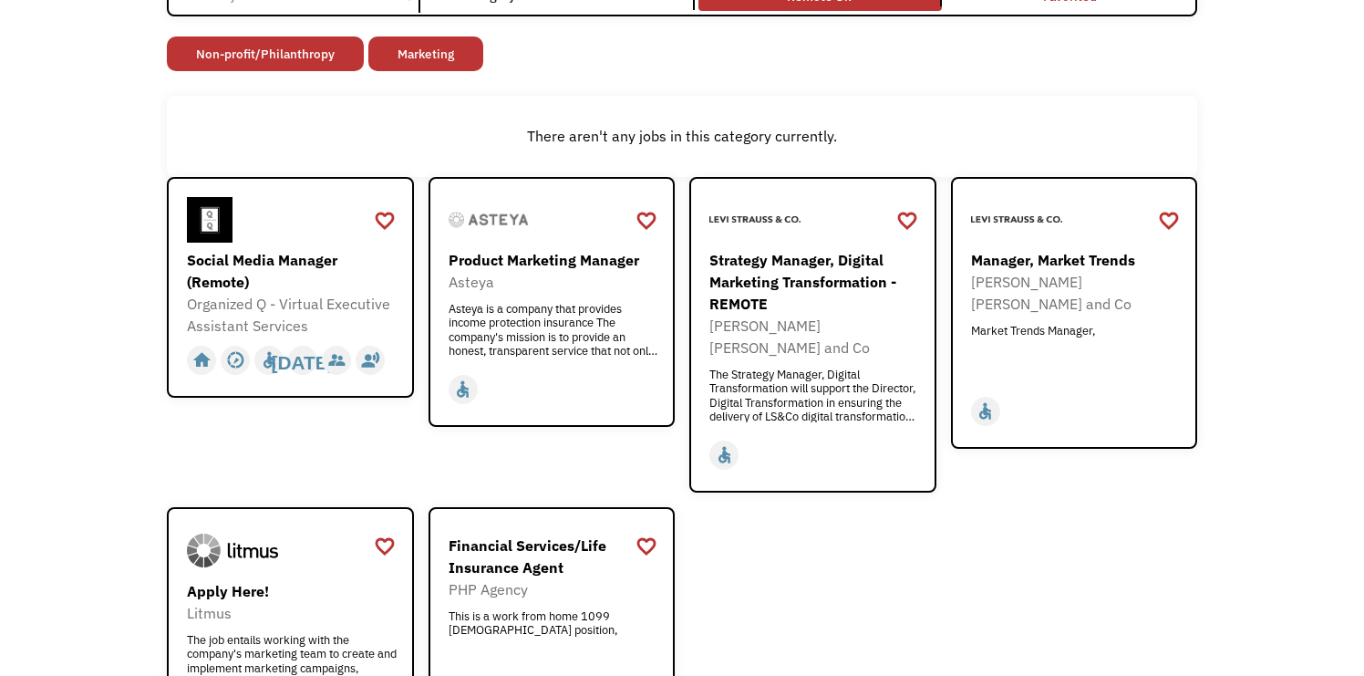
scroll to position [202, 0]
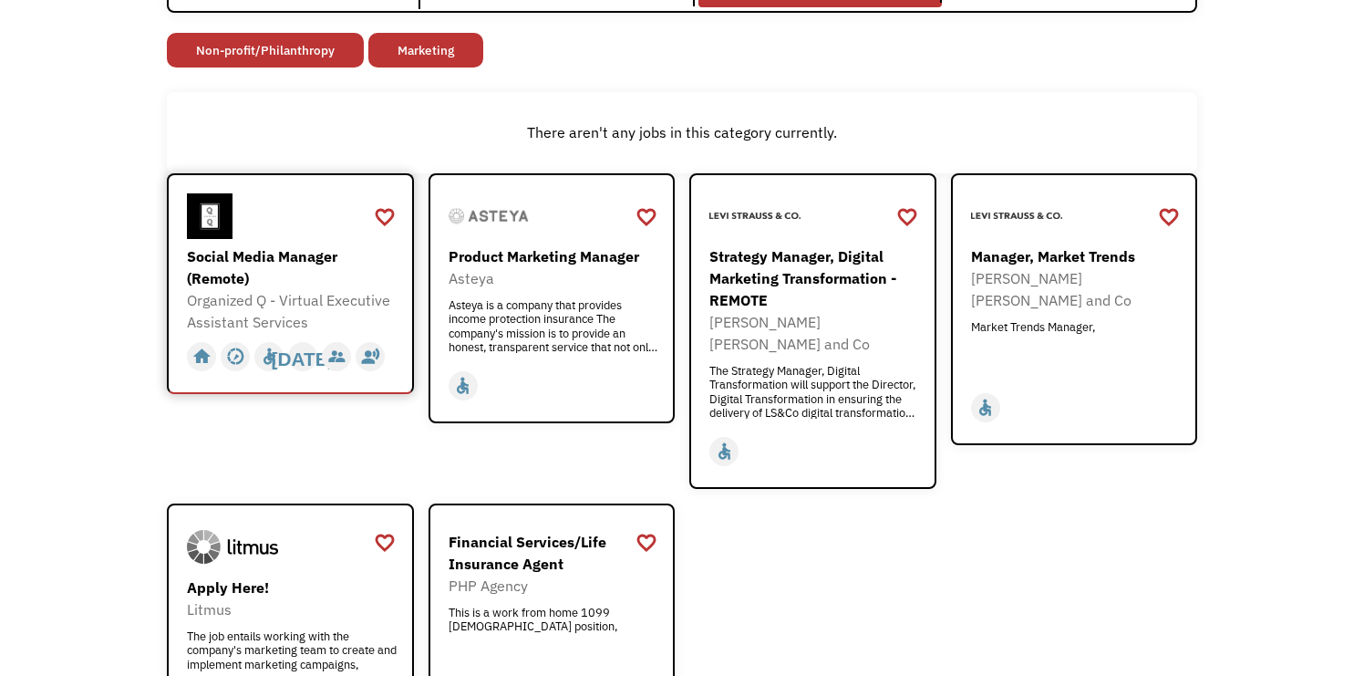
click at [342, 303] on div "Organized Q - Virtual Executive Assistant Services" at bounding box center [293, 311] width 212 height 44
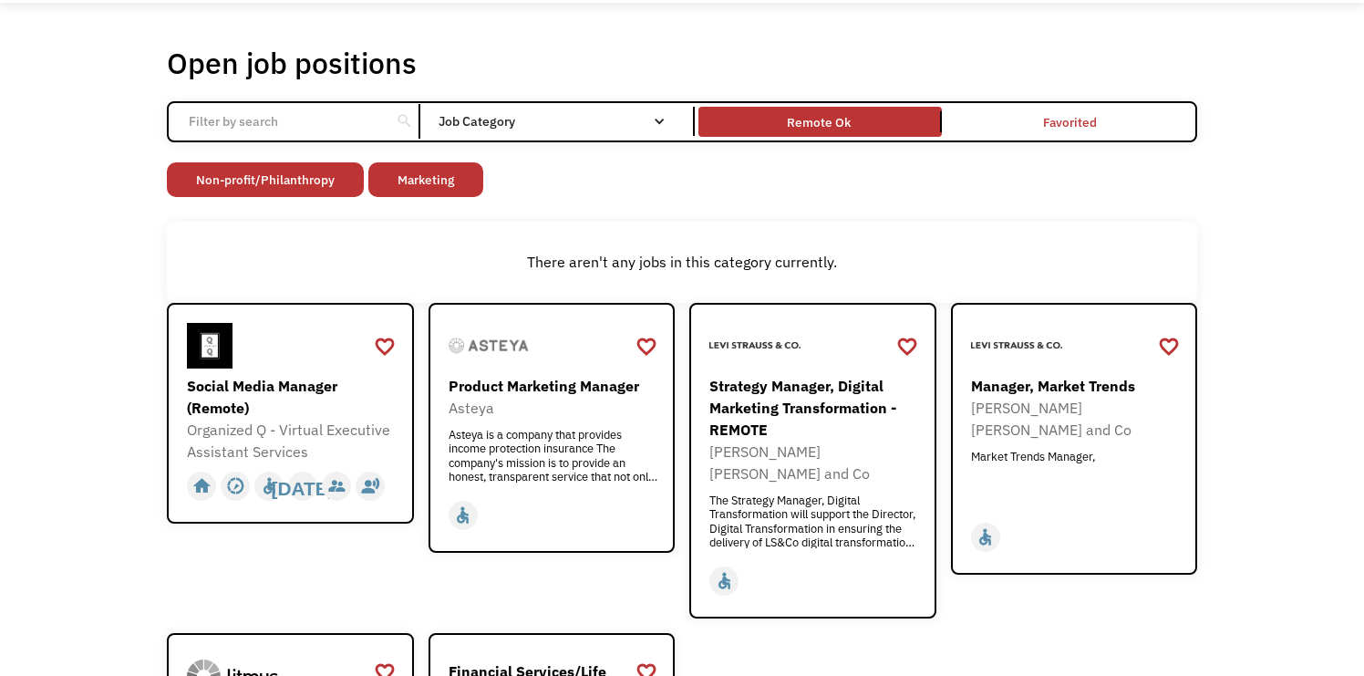
scroll to position [0, 0]
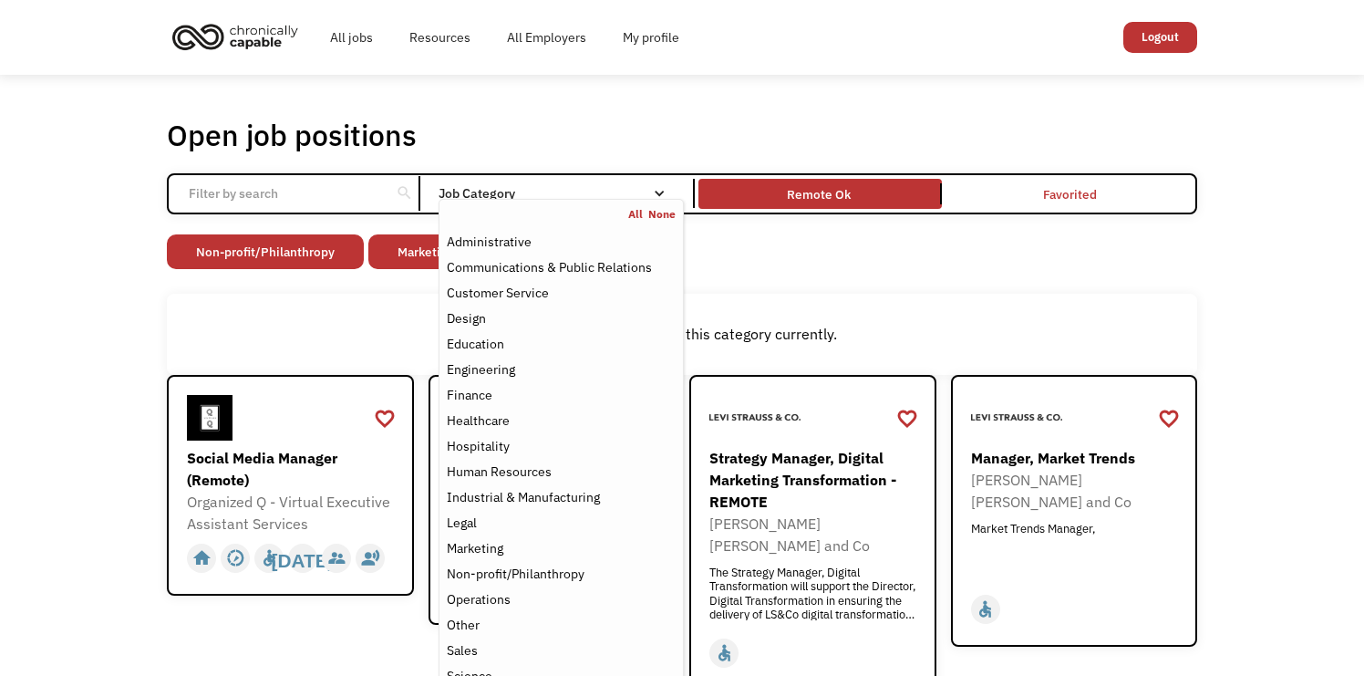
click at [581, 212] on div "All None" at bounding box center [561, 214] width 243 height 15
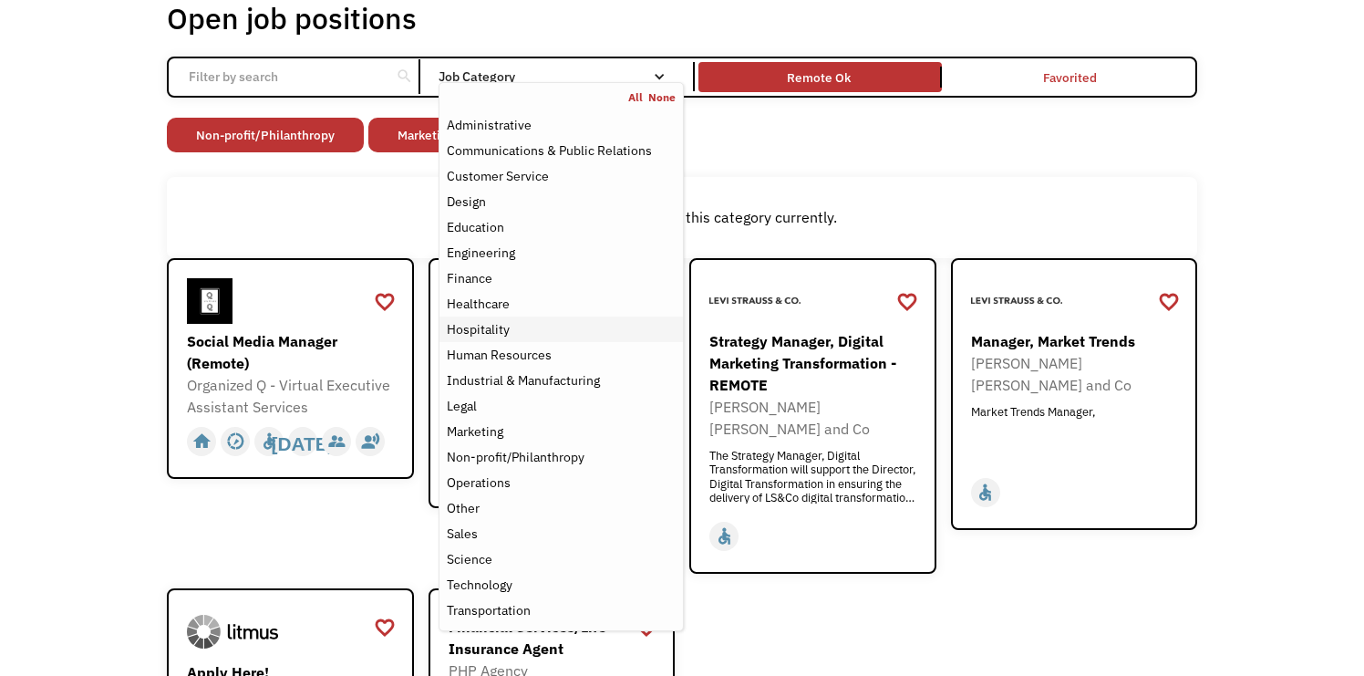
scroll to position [119, 0]
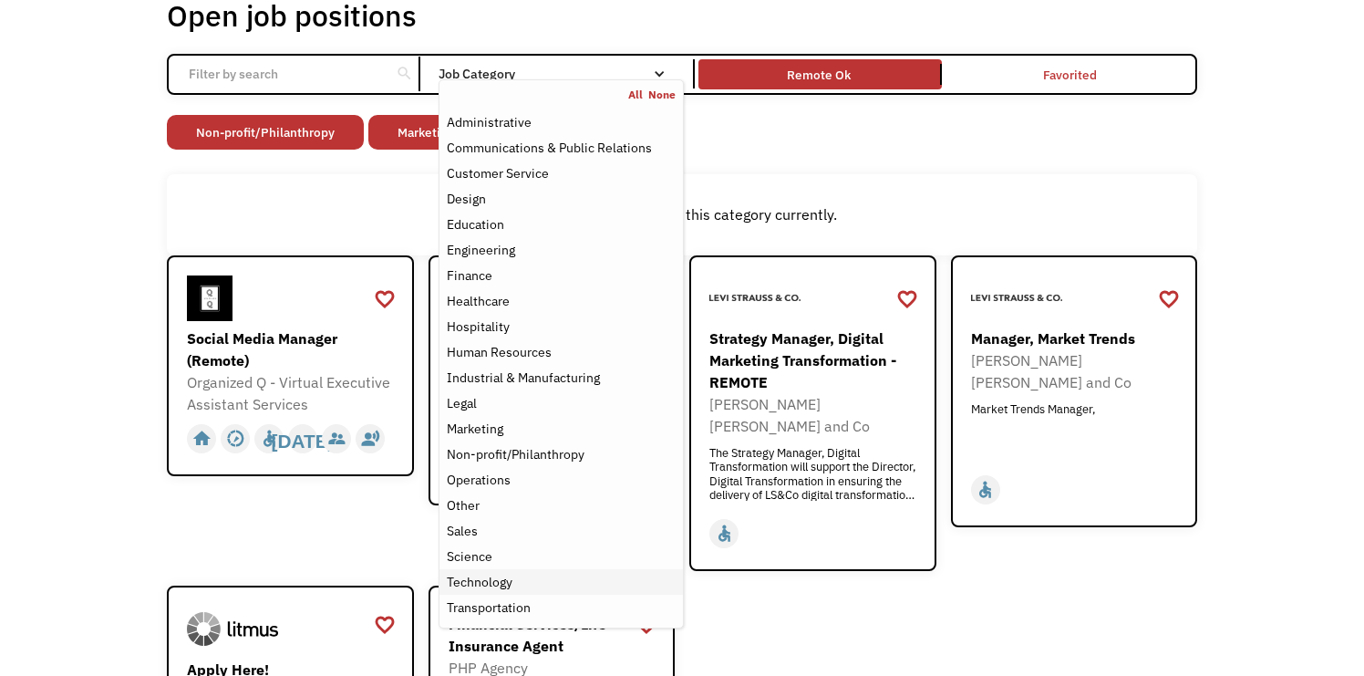
click at [595, 593] on div "Technology" at bounding box center [561, 582] width 229 height 22
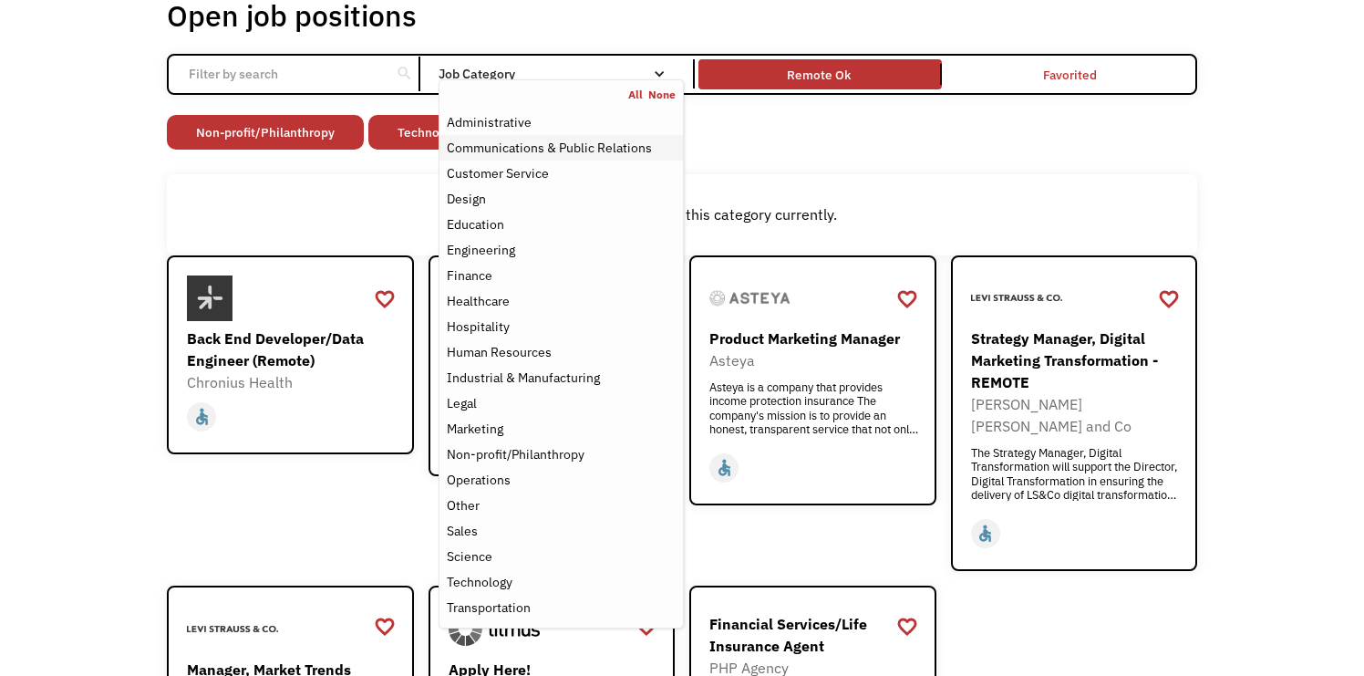
click at [613, 150] on div "Communications & Public Relations" at bounding box center [549, 148] width 205 height 22
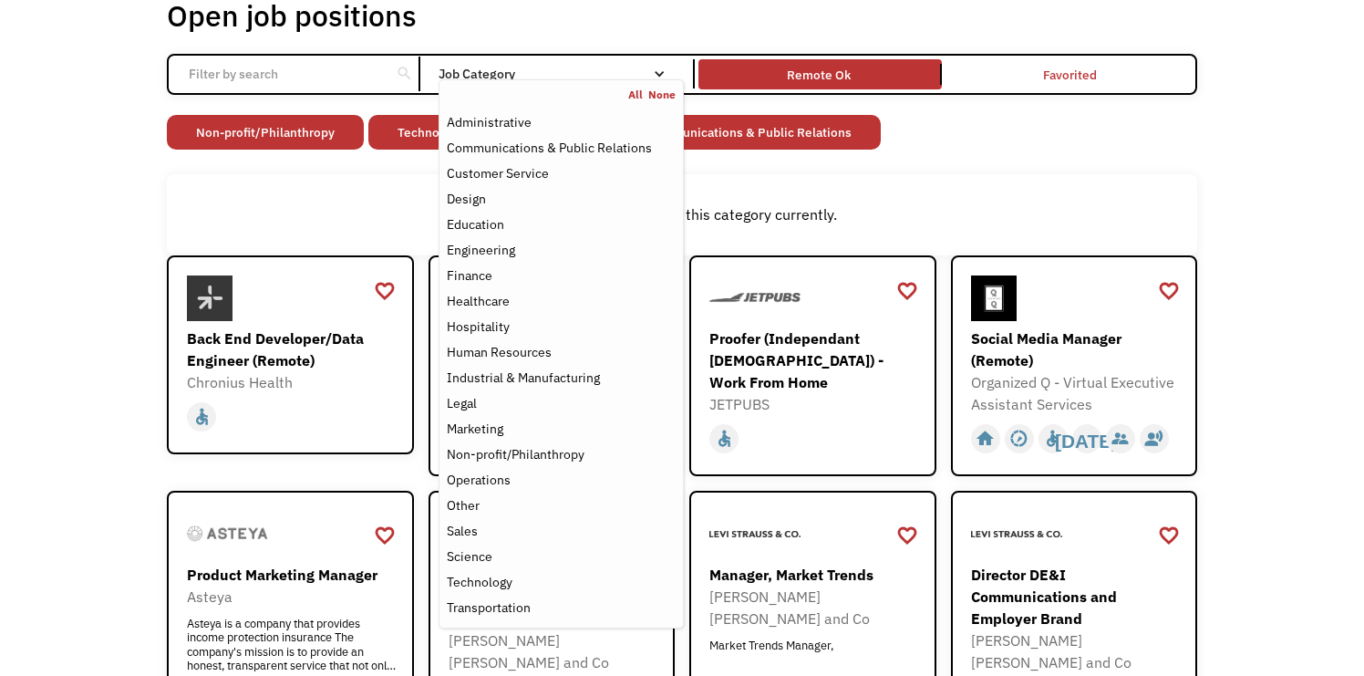
click at [374, 176] on div "There aren't any jobs in this category currently." at bounding box center [682, 214] width 1030 height 80
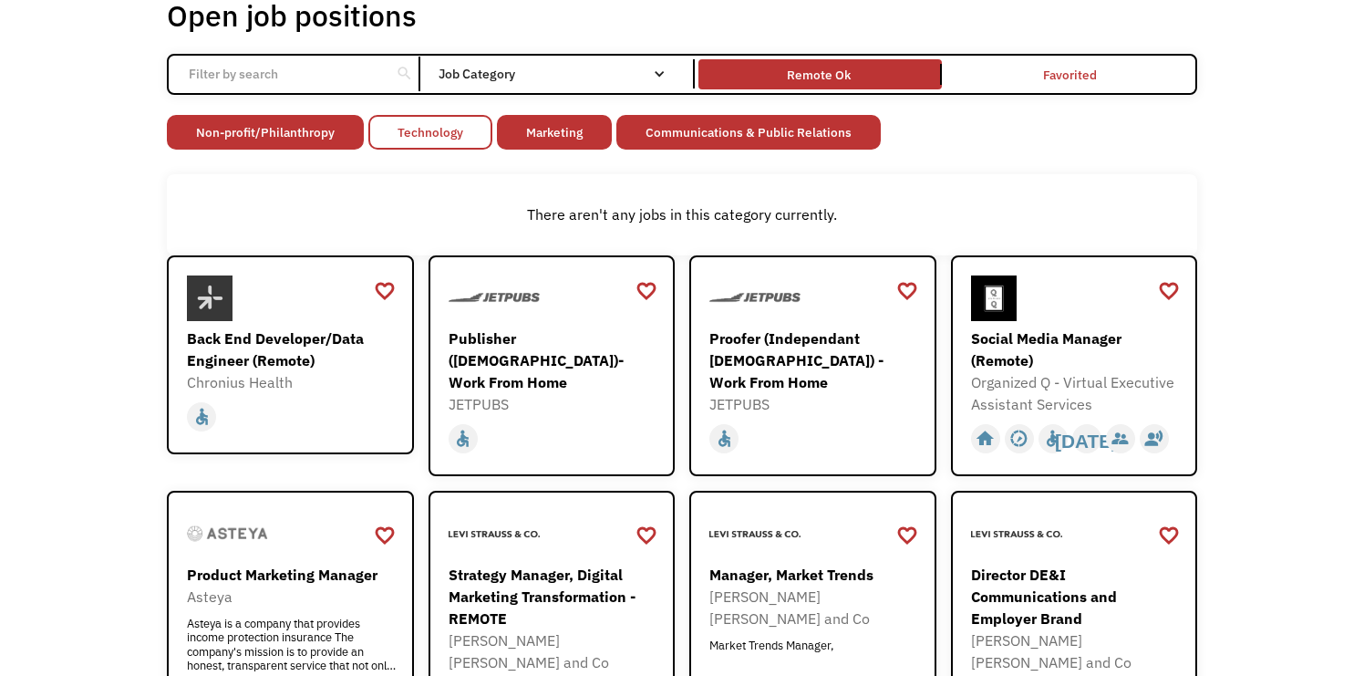
click at [453, 136] on link "Technology" at bounding box center [430, 132] width 124 height 35
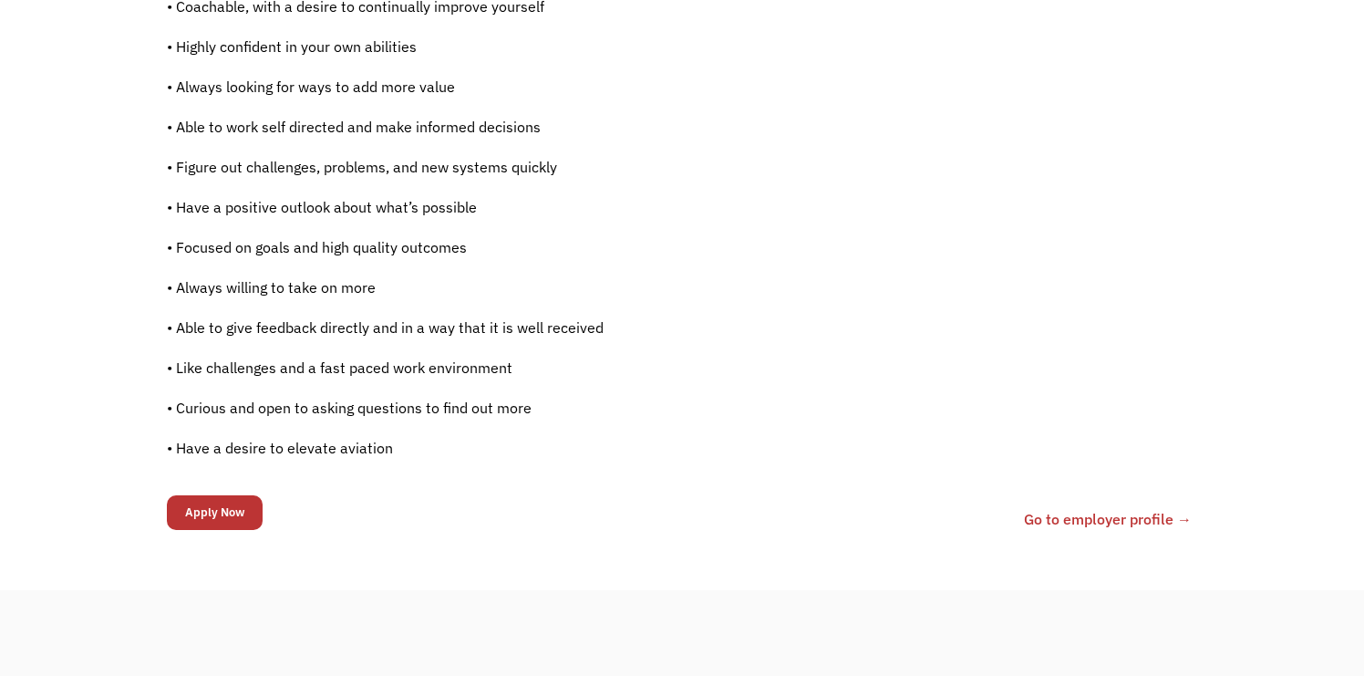
scroll to position [1226, 0]
